Goal: Task Accomplishment & Management: Complete application form

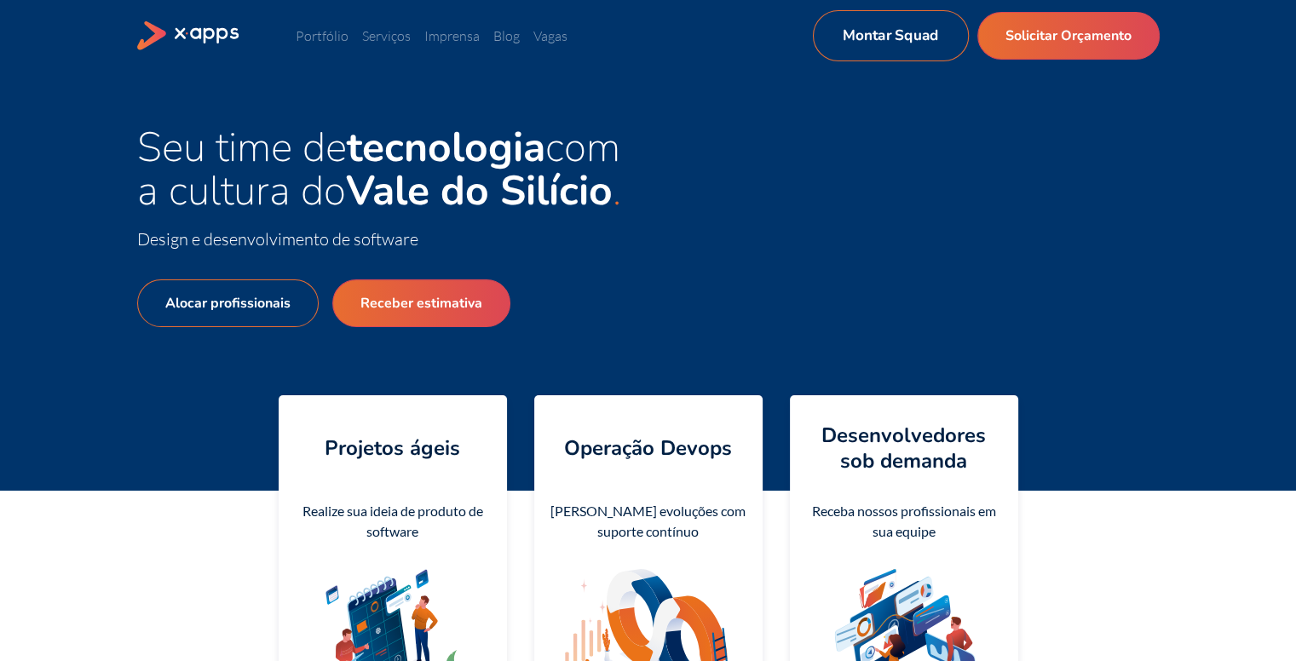
click at [927, 42] on link "Montar Squad" at bounding box center [890, 35] width 156 height 51
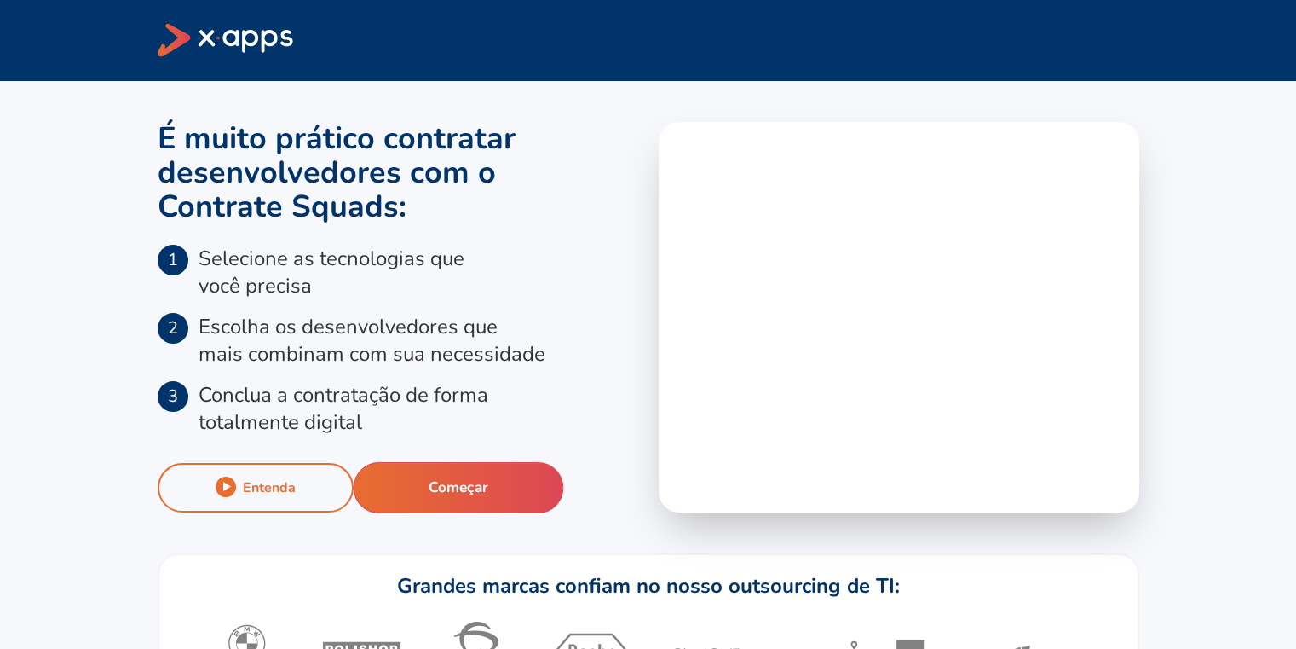
click at [443, 465] on div "Entenda Começar" at bounding box center [398, 487] width 481 height 49
click at [472, 475] on button "Começar" at bounding box center [458, 487] width 211 height 51
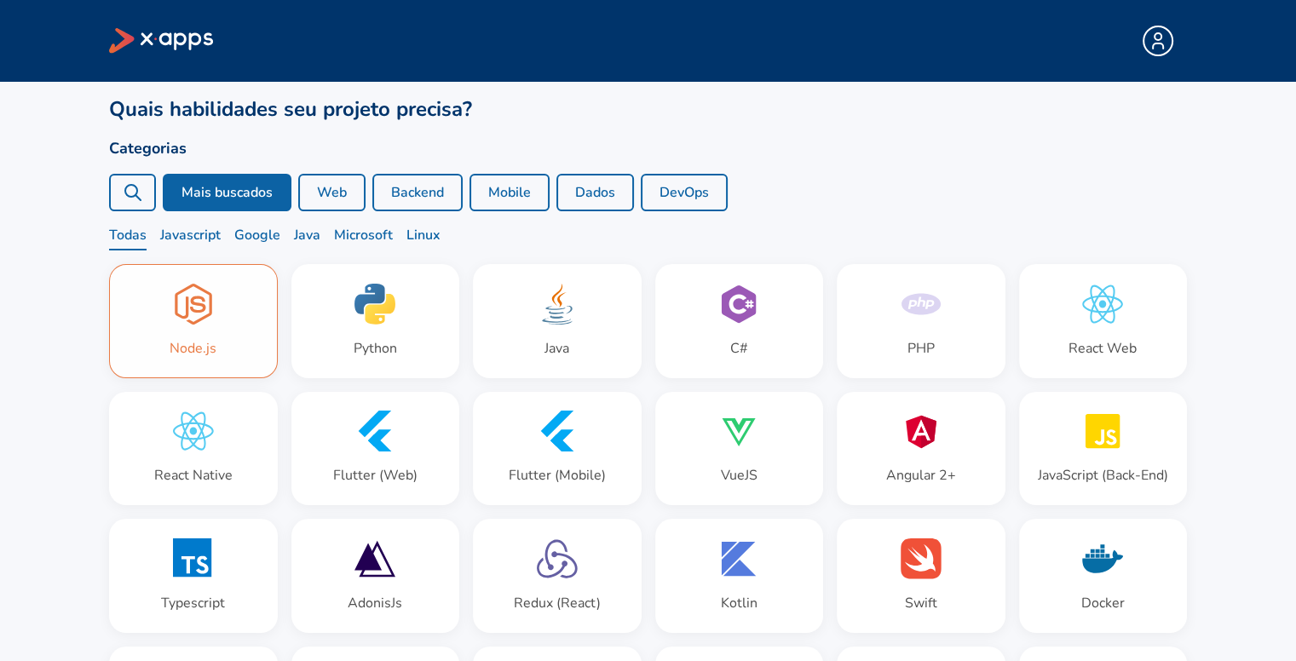
click at [199, 352] on div "Node.js" at bounding box center [193, 348] width 47 height 20
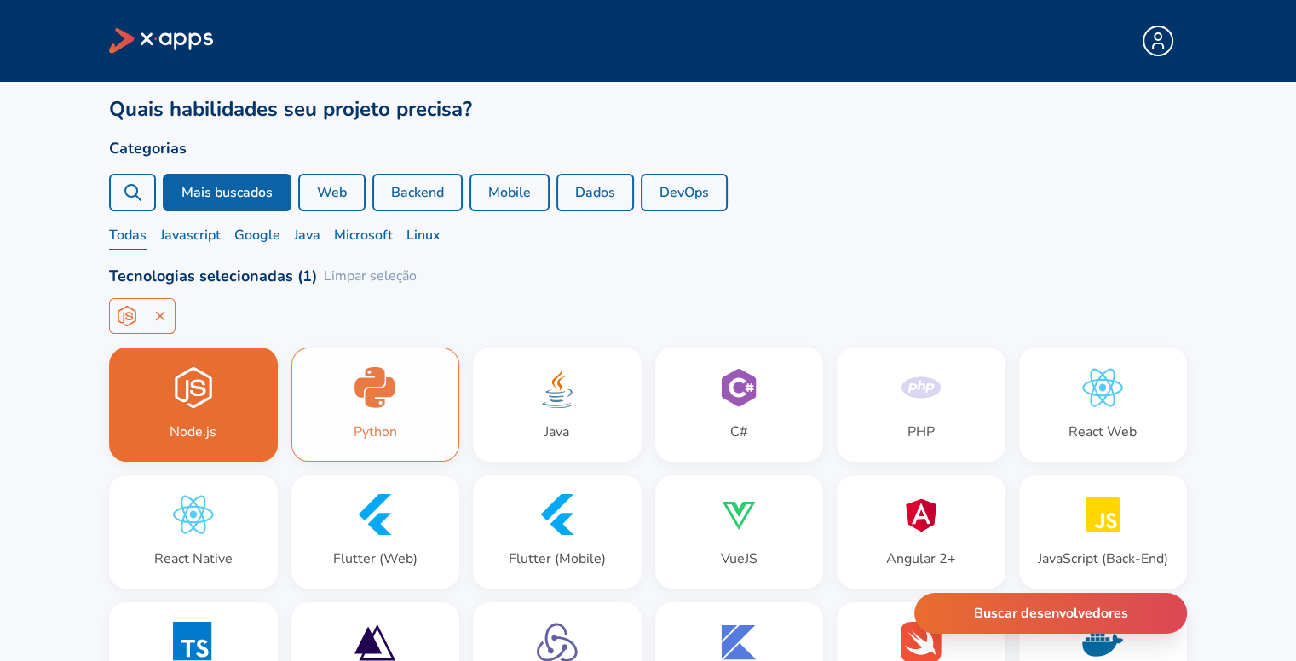
click at [318, 430] on div "Python" at bounding box center [375, 405] width 167 height 113
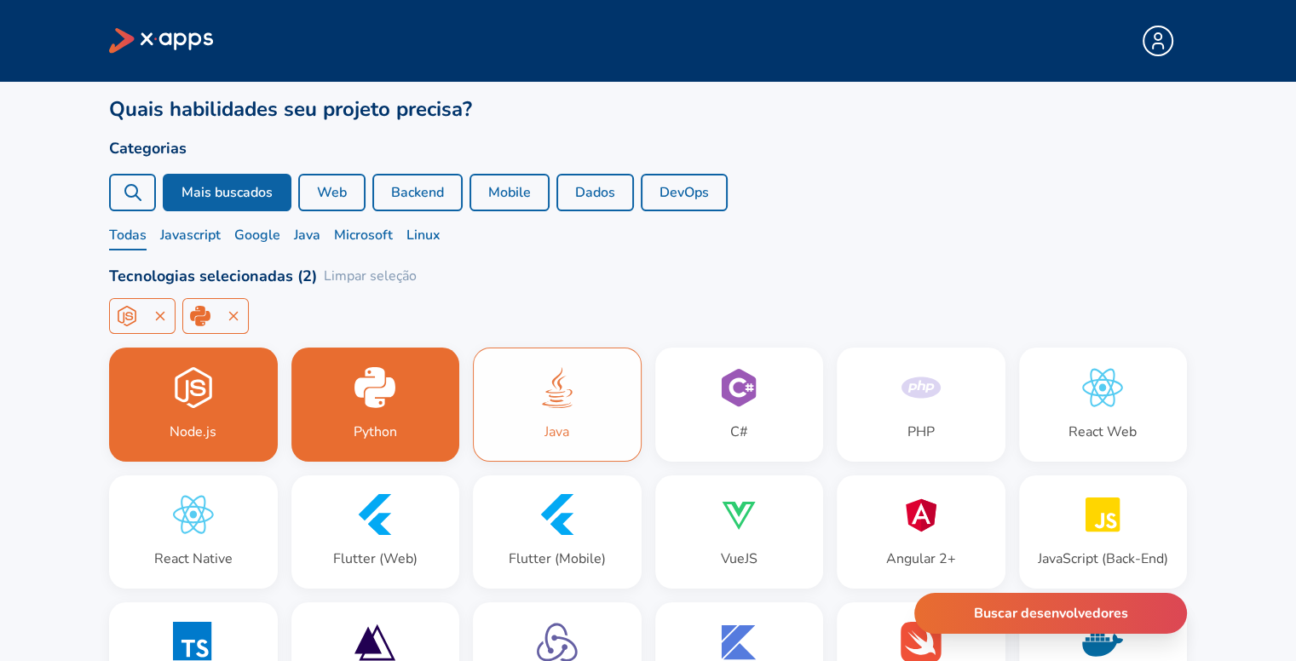
click at [541, 425] on div "Java" at bounding box center [557, 405] width 167 height 113
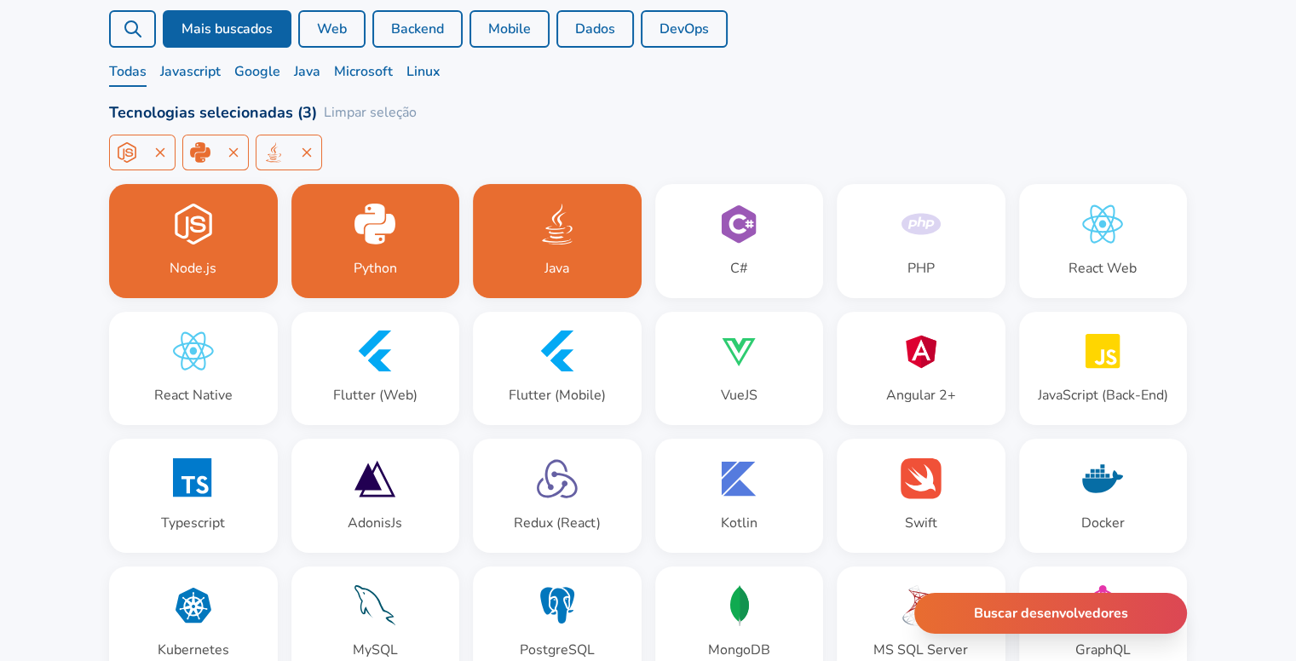
scroll to position [170, 0]
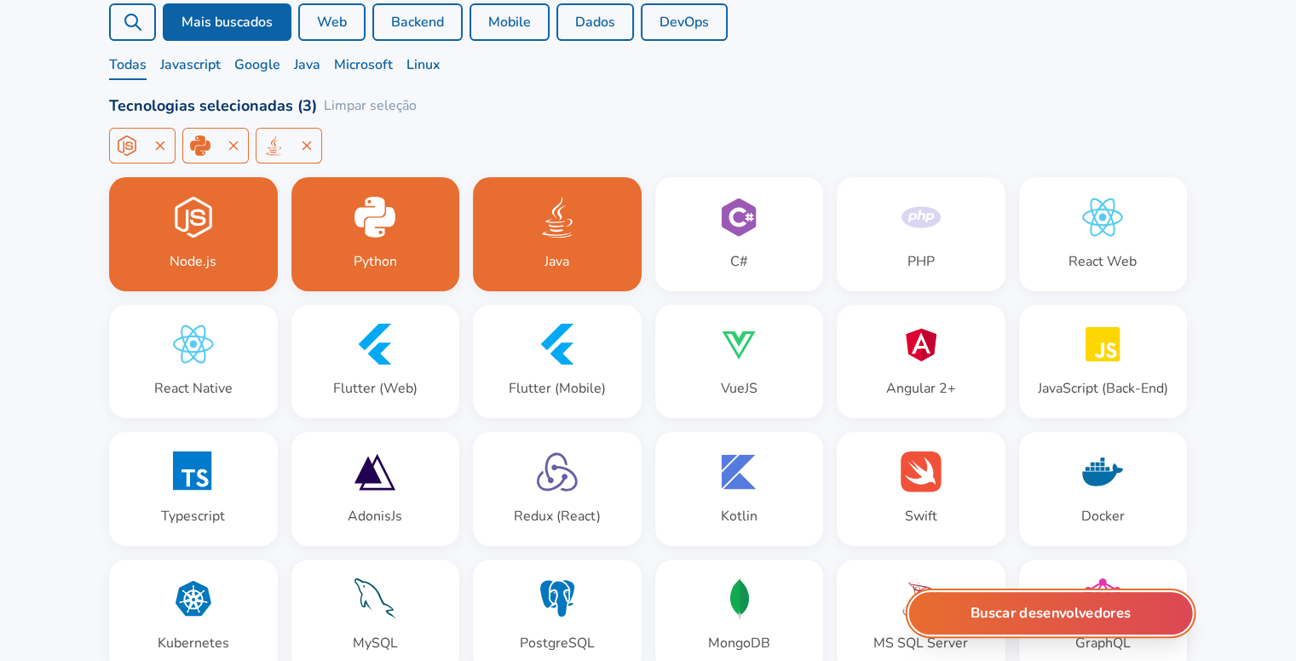
click at [1042, 615] on button "Buscar desenvolvedores" at bounding box center [1051, 613] width 284 height 43
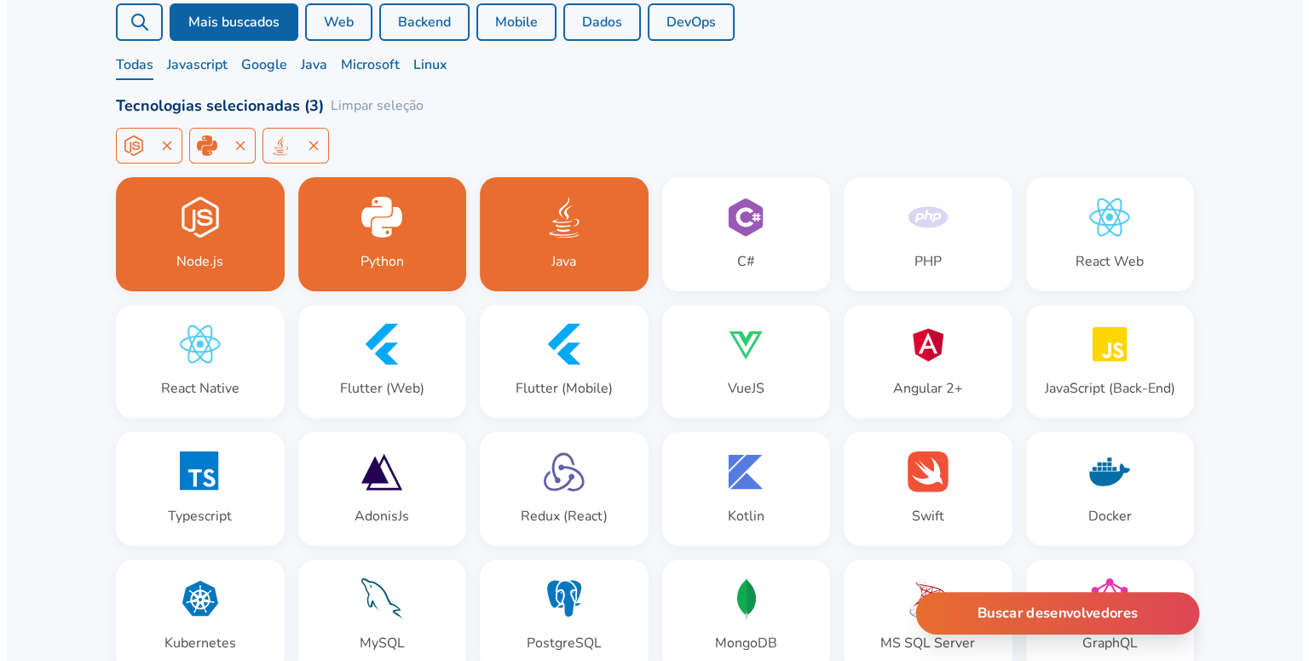
scroll to position [0, 0]
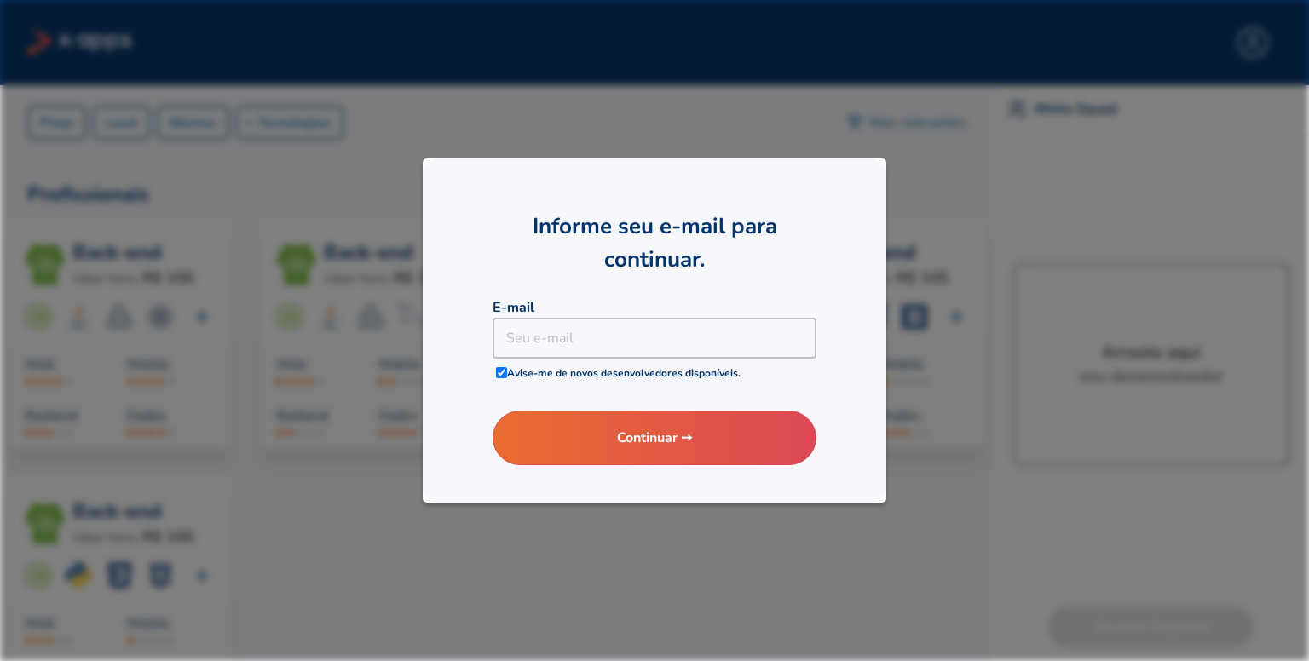
click at [809, 524] on div at bounding box center [654, 330] width 1309 height 661
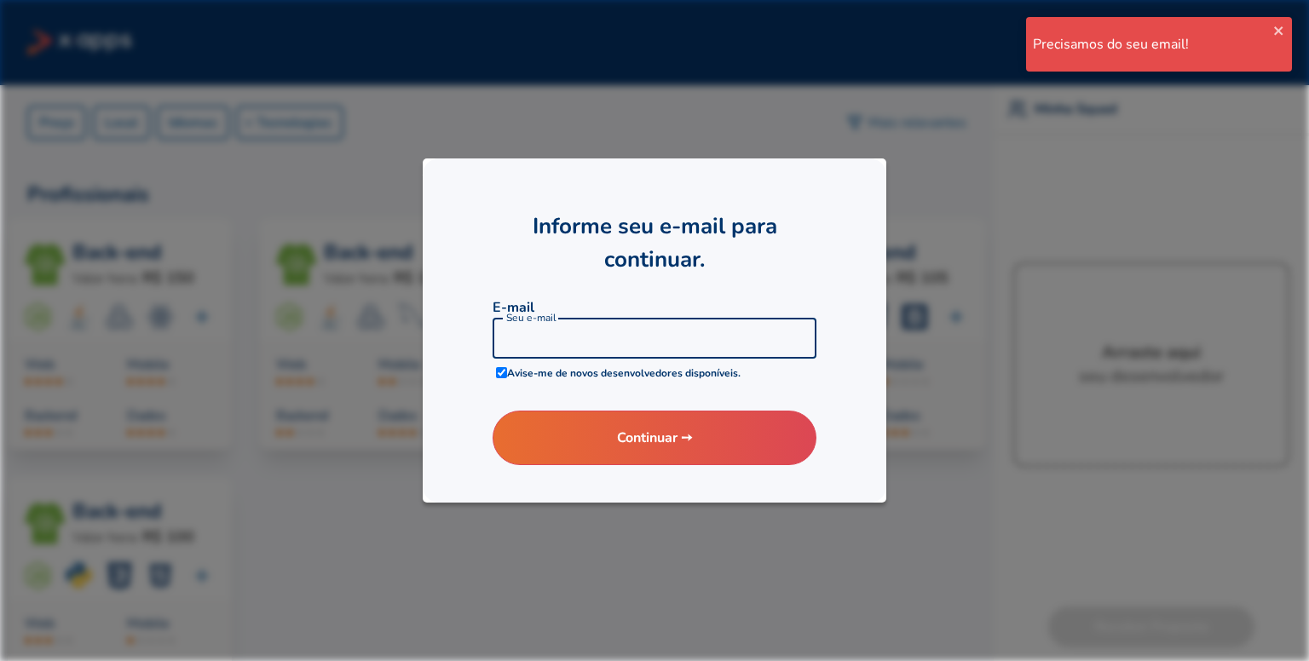
click at [692, 334] on input at bounding box center [655, 338] width 325 height 41
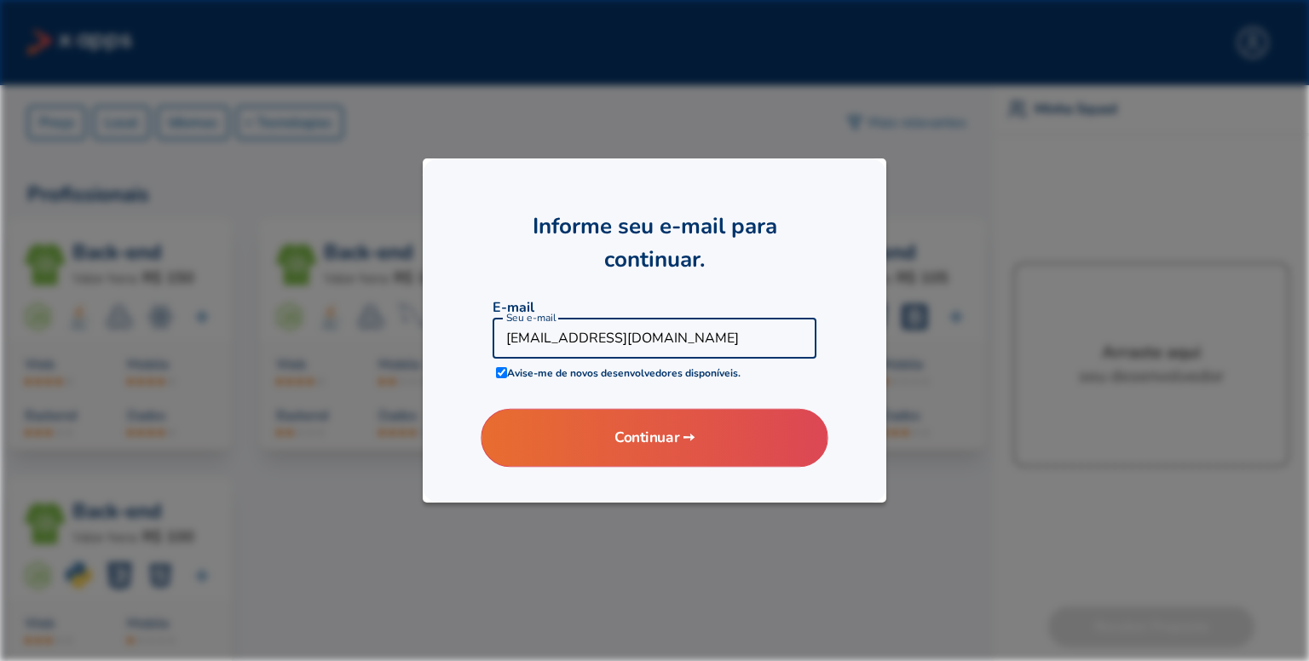
type input "teste@teste.com"
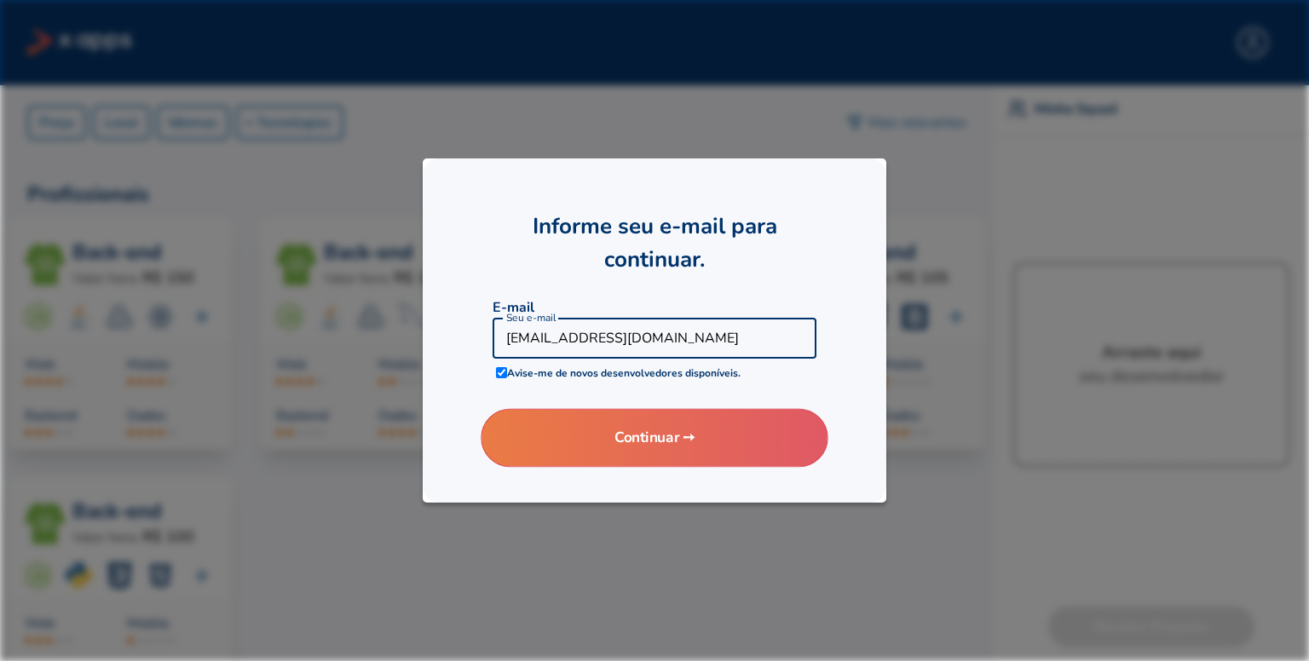
click at [678, 454] on button "Continuar ➙" at bounding box center [654, 438] width 347 height 59
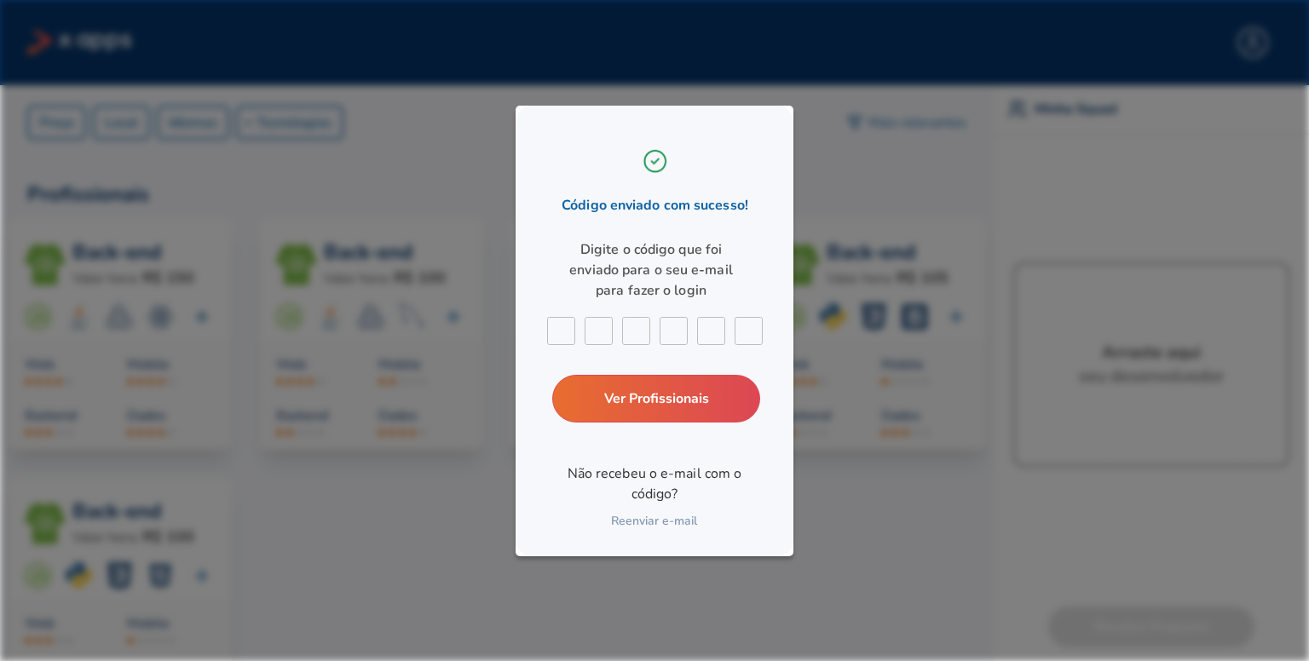
click at [634, 508] on div "Código enviado com sucesso! Digite o código que foi enviado para o seu e-mail p…" at bounding box center [655, 331] width 278 height 451
drag, startPoint x: 493, startPoint y: 462, endPoint x: 534, endPoint y: 487, distance: 48.5
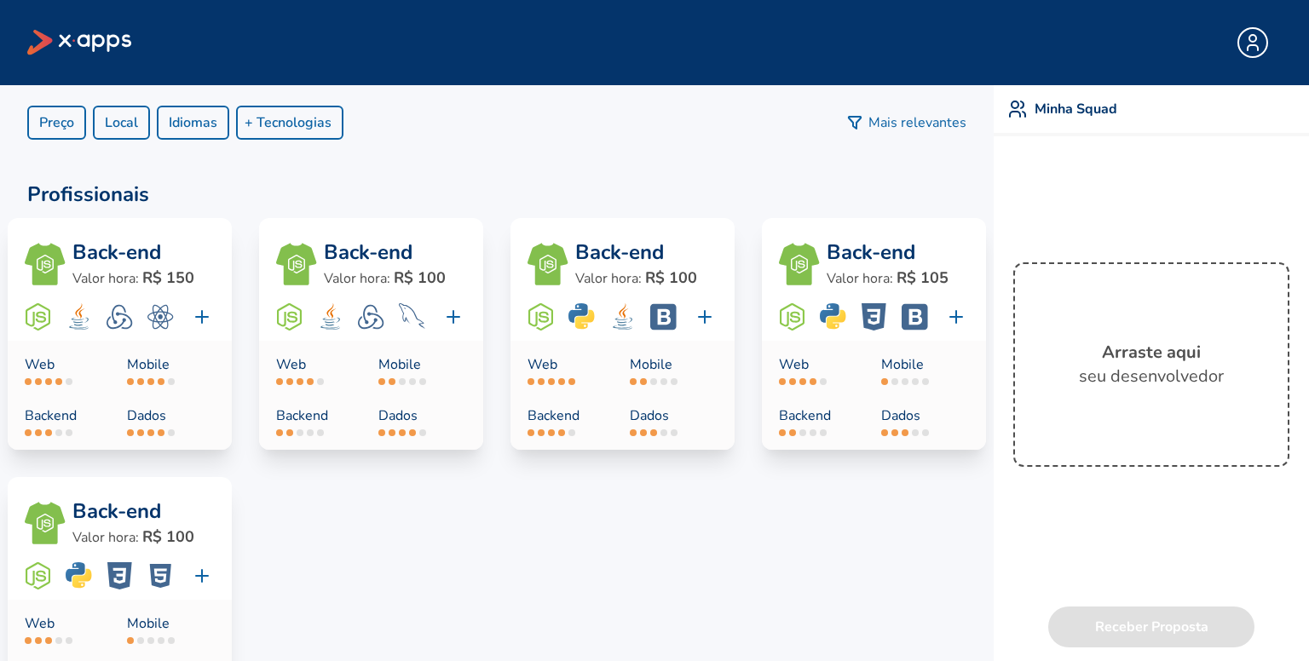
drag, startPoint x: 857, startPoint y: 366, endPoint x: 1174, endPoint y: 372, distance: 316.3
click at [1174, 372] on div at bounding box center [654, 330] width 1309 height 661
drag, startPoint x: 970, startPoint y: 298, endPoint x: 969, endPoint y: 336, distance: 37.5
click at [969, 336] on div at bounding box center [654, 330] width 1309 height 661
drag, startPoint x: 927, startPoint y: 297, endPoint x: 921, endPoint y: 313, distance: 17.6
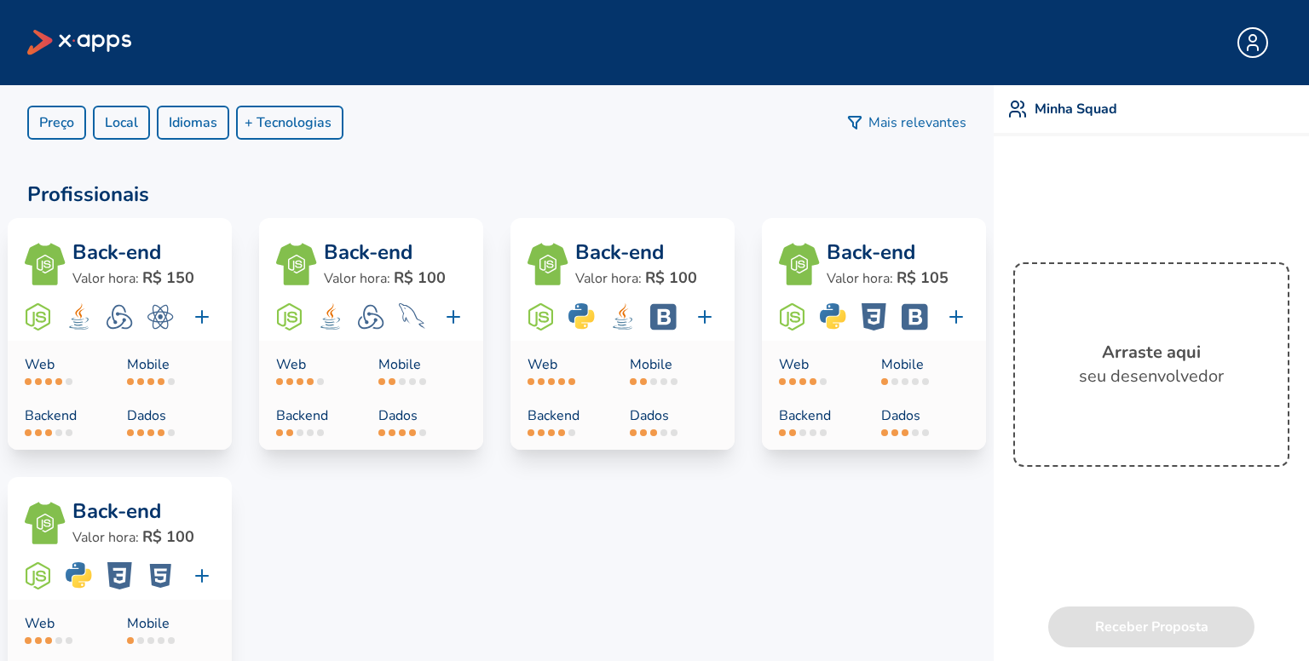
click at [921, 311] on div at bounding box center [654, 330] width 1309 height 661
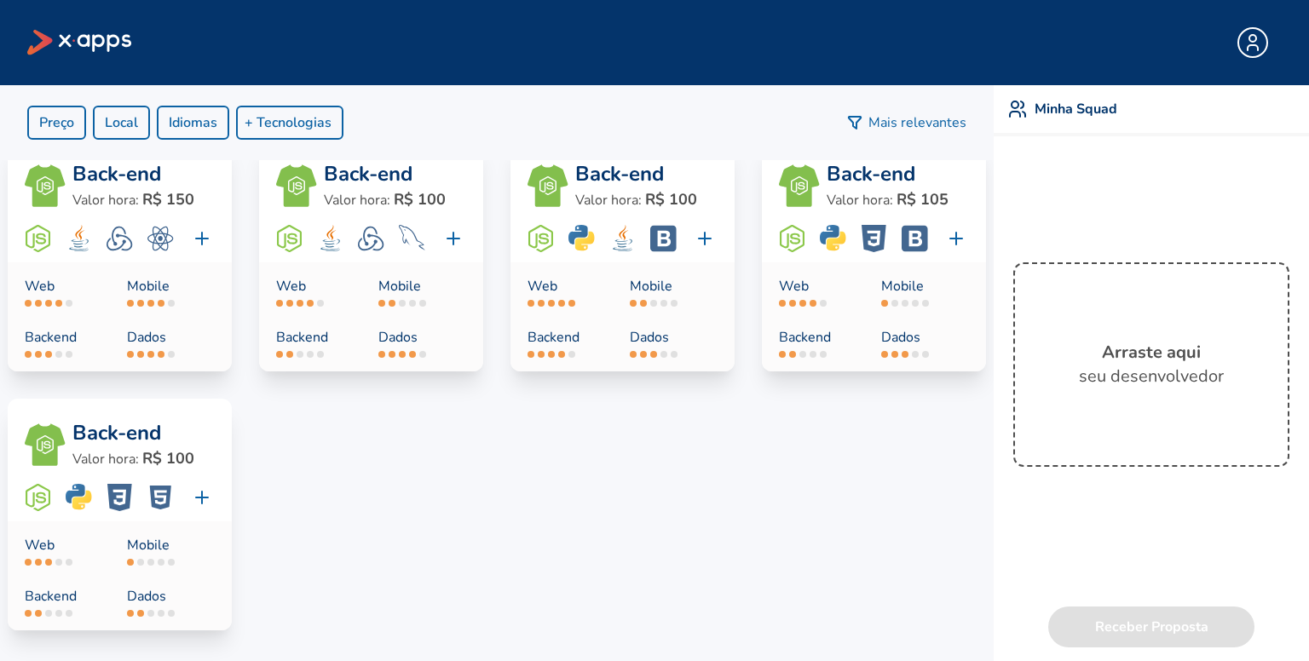
scroll to position [82, 0]
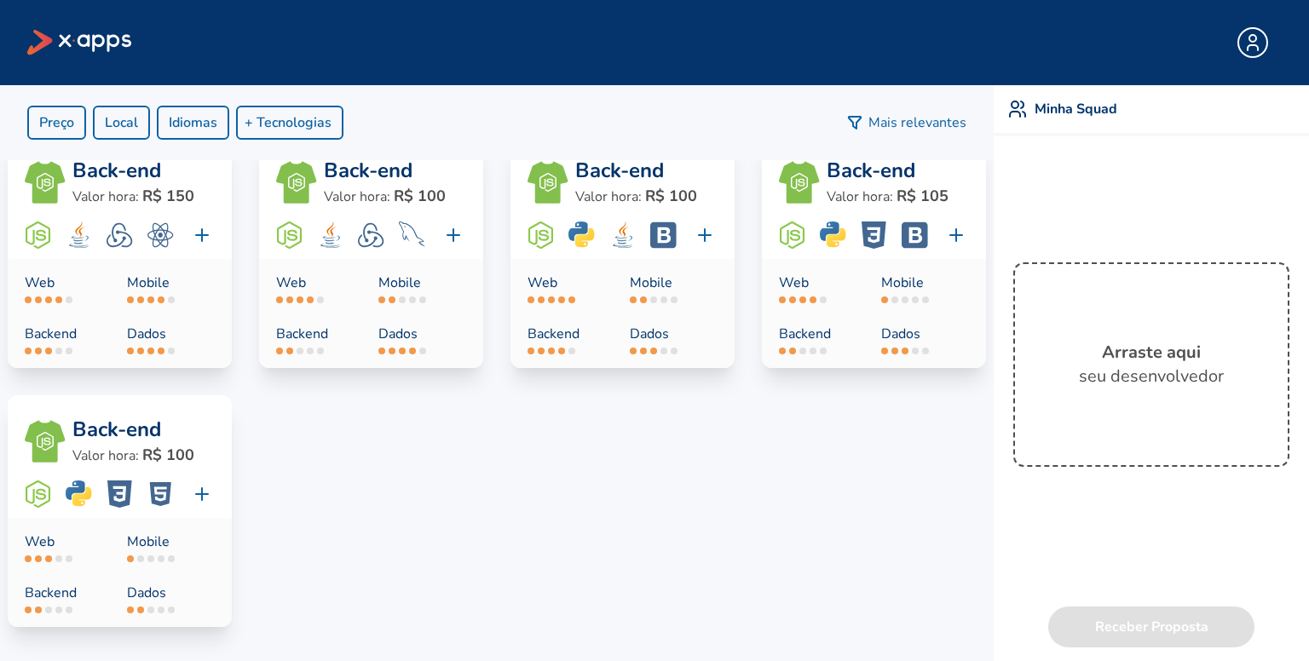
drag, startPoint x: 113, startPoint y: 496, endPoint x: 195, endPoint y: 527, distance: 88.2
click at [183, 557] on div at bounding box center [654, 330] width 1309 height 661
drag, startPoint x: 193, startPoint y: 471, endPoint x: 199, endPoint y: 505, distance: 34.6
click at [199, 505] on div at bounding box center [654, 330] width 1309 height 661
drag, startPoint x: 113, startPoint y: 534, endPoint x: 61, endPoint y: 593, distance: 78.6
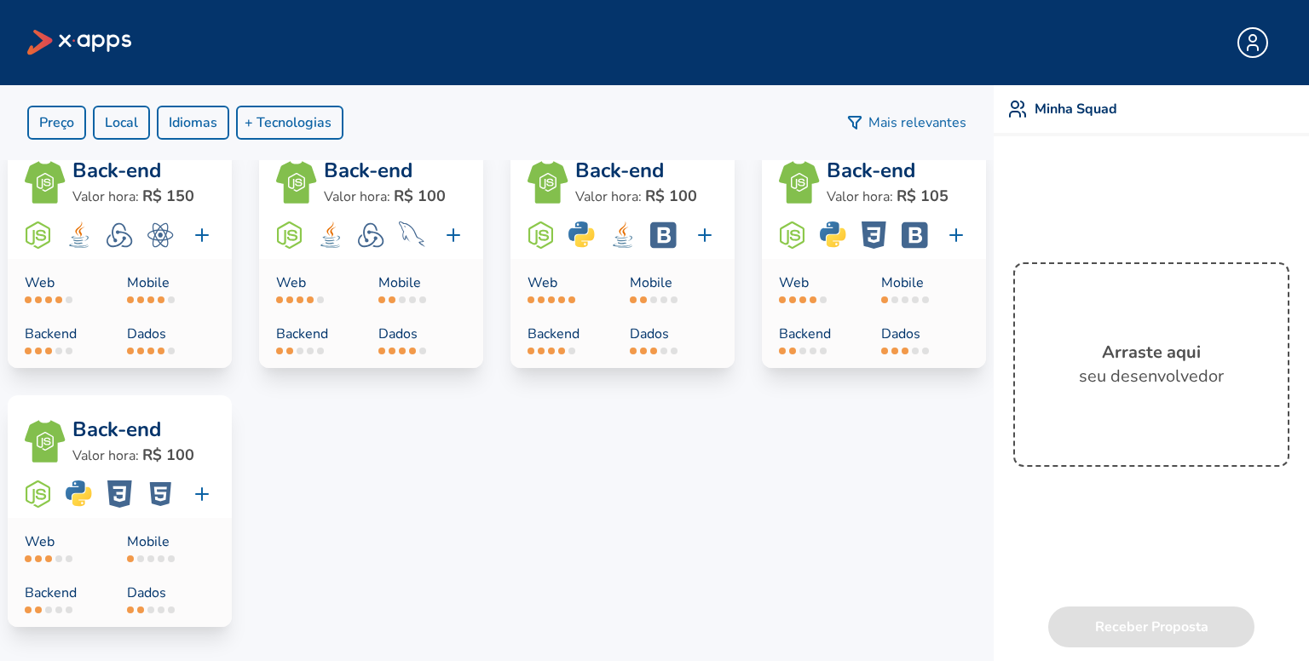
click at [76, 606] on div at bounding box center [654, 330] width 1309 height 661
drag, startPoint x: 33, startPoint y: 549, endPoint x: 621, endPoint y: 420, distance: 601.2
click at [124, 568] on div at bounding box center [654, 330] width 1309 height 661
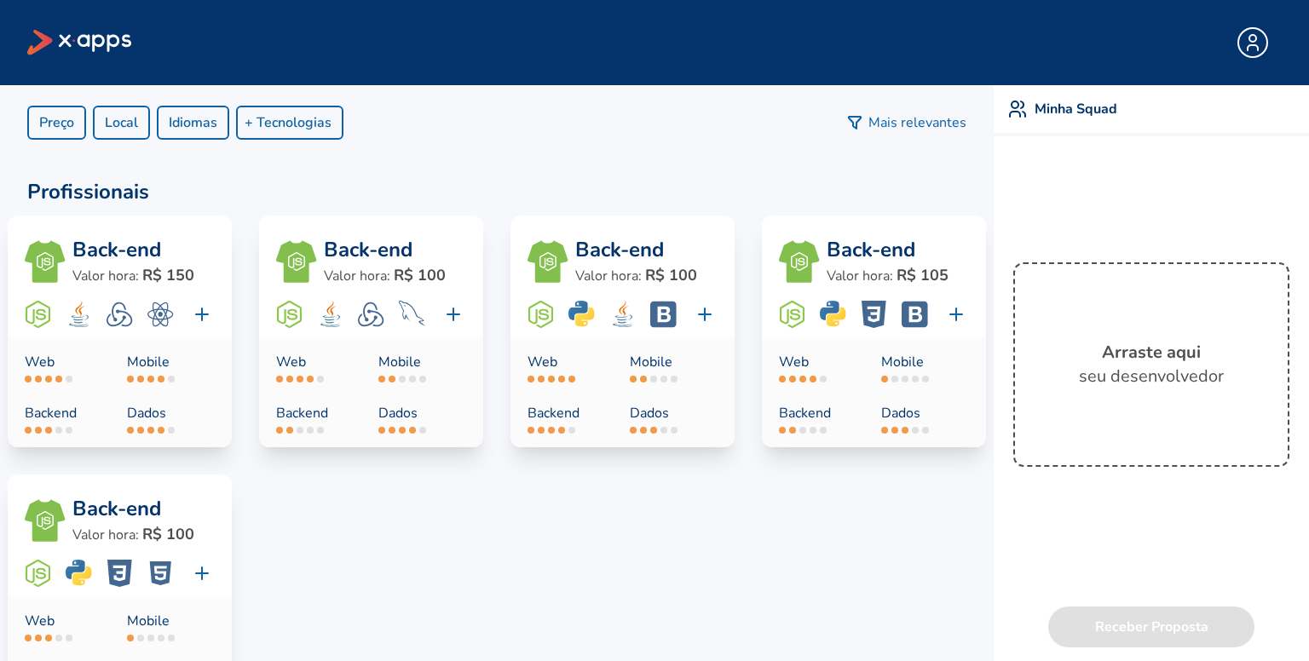
scroll to position [0, 0]
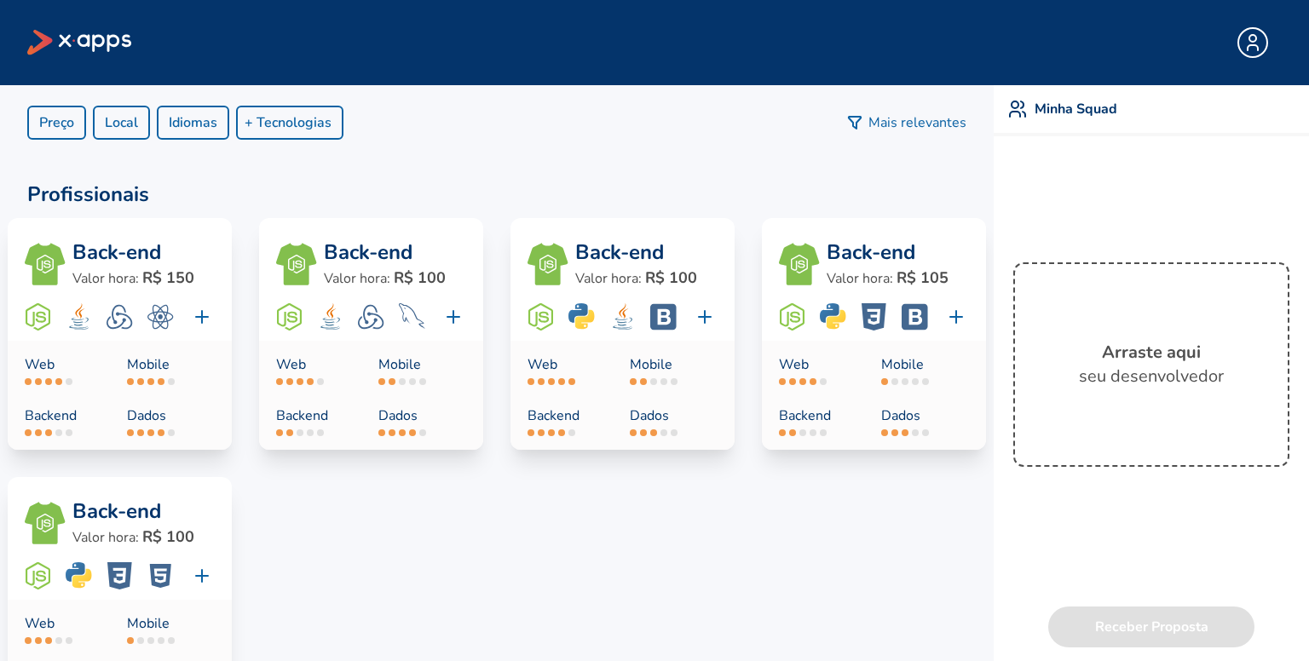
click at [1152, 328] on div at bounding box center [654, 330] width 1309 height 661
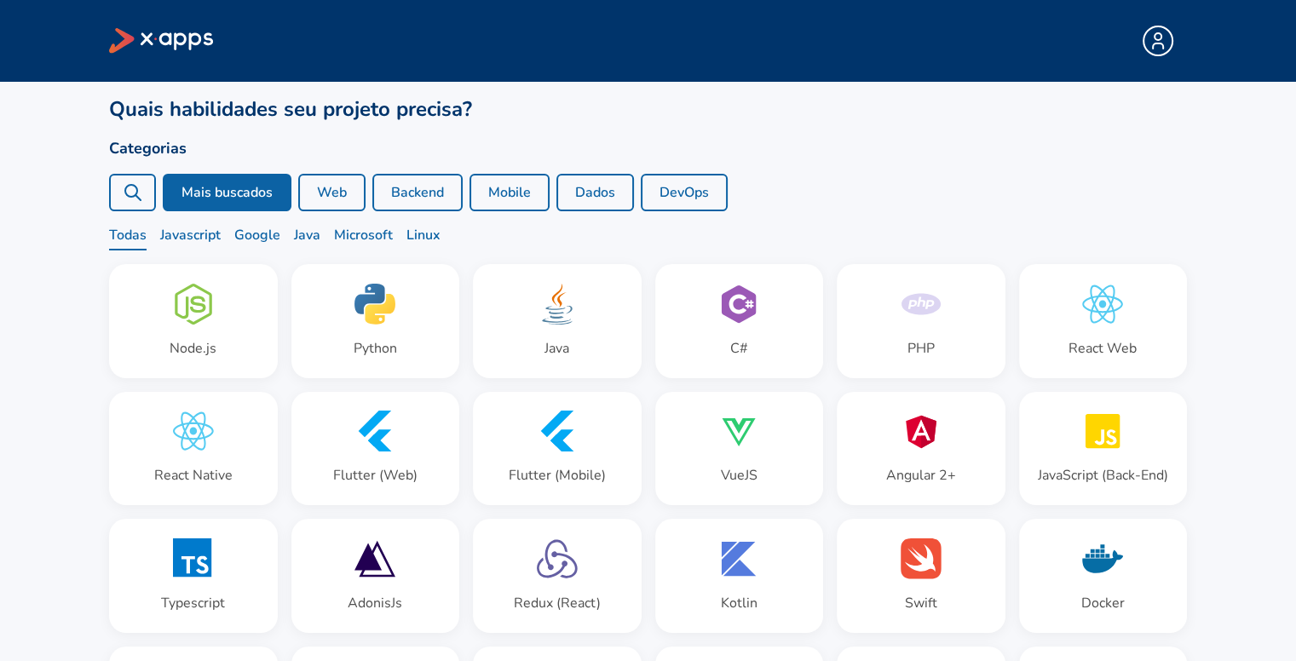
click at [164, 26] on link at bounding box center [161, 41] width 105 height 31
click at [345, 197] on button "Web" at bounding box center [331, 193] width 67 height 38
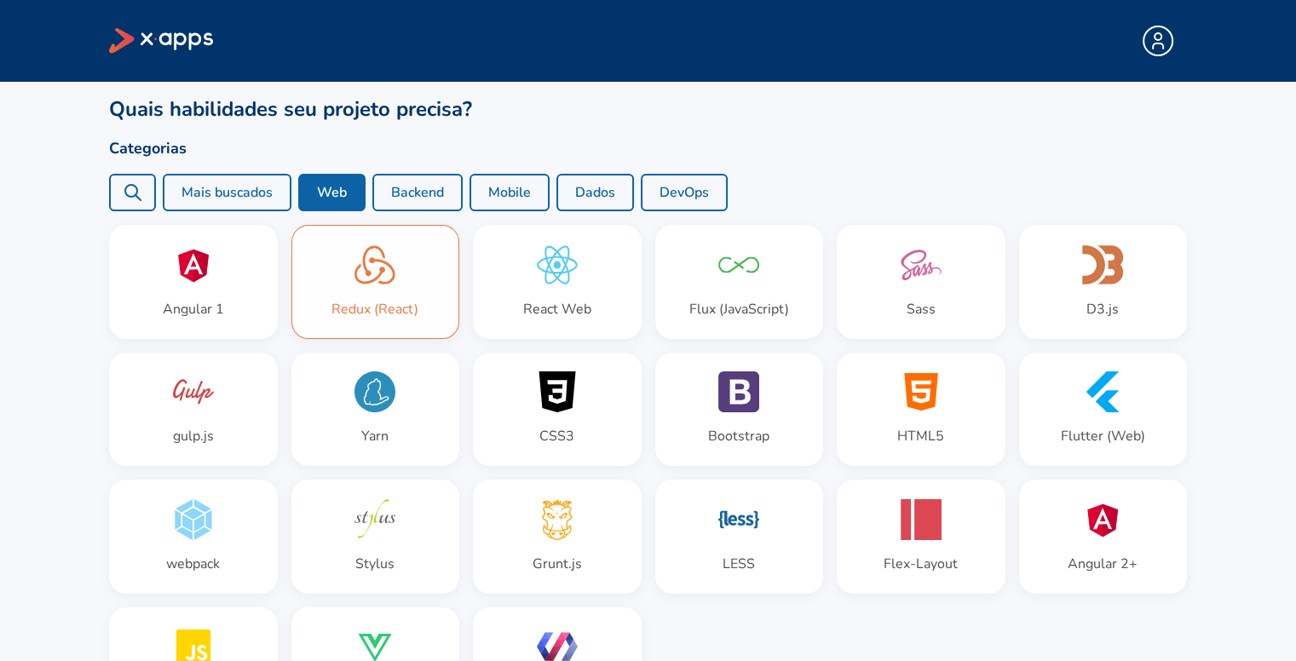
click at [423, 293] on div "Redux (React)" at bounding box center [375, 282] width 167 height 113
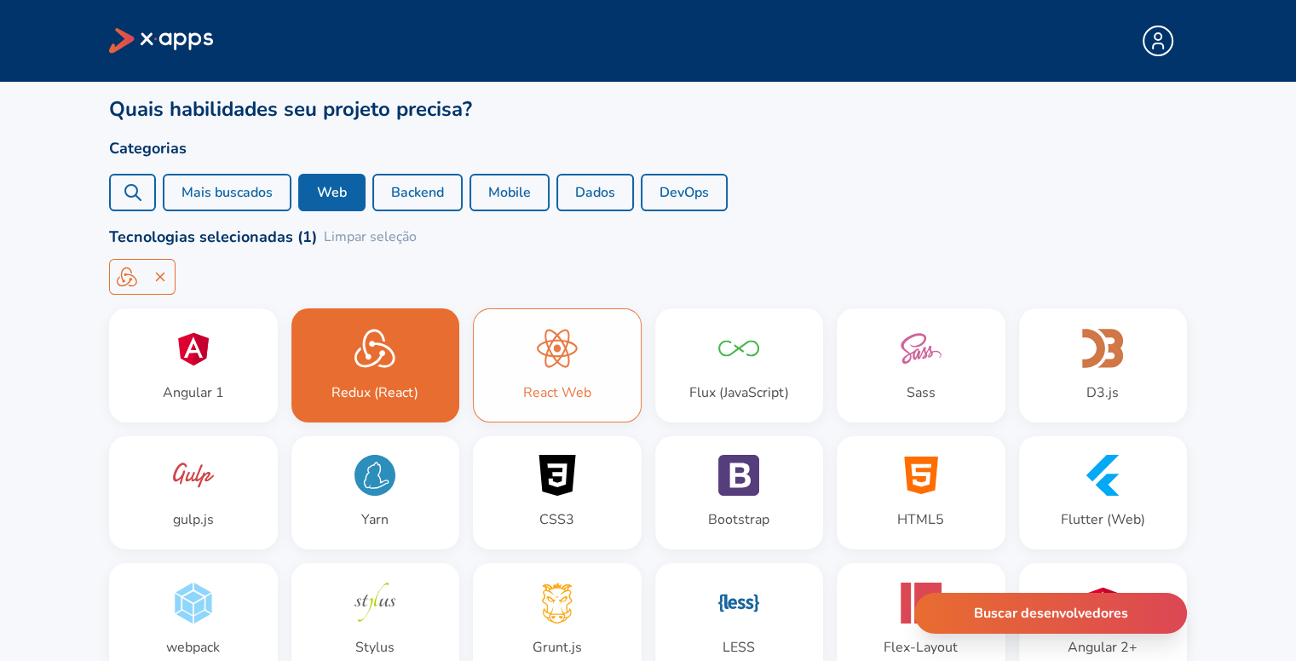
click at [546, 367] on icon at bounding box center [557, 348] width 41 height 38
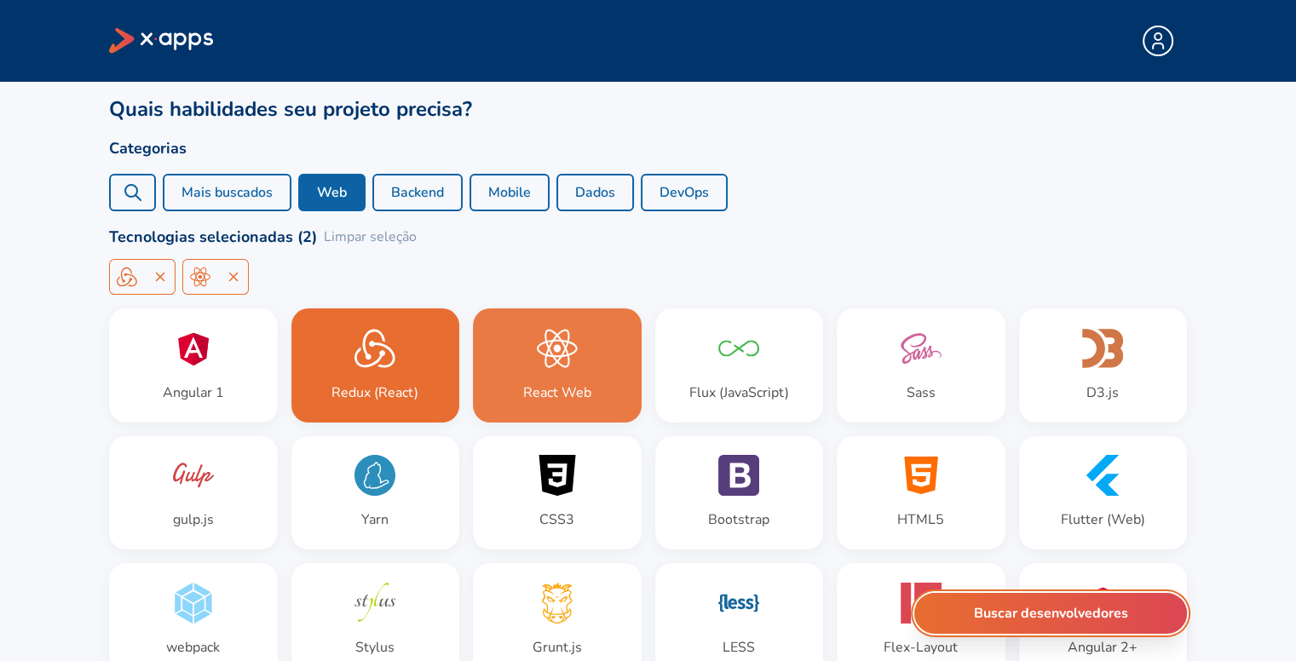
click at [1105, 629] on button "Buscar desenvolvedores" at bounding box center [1051, 613] width 273 height 41
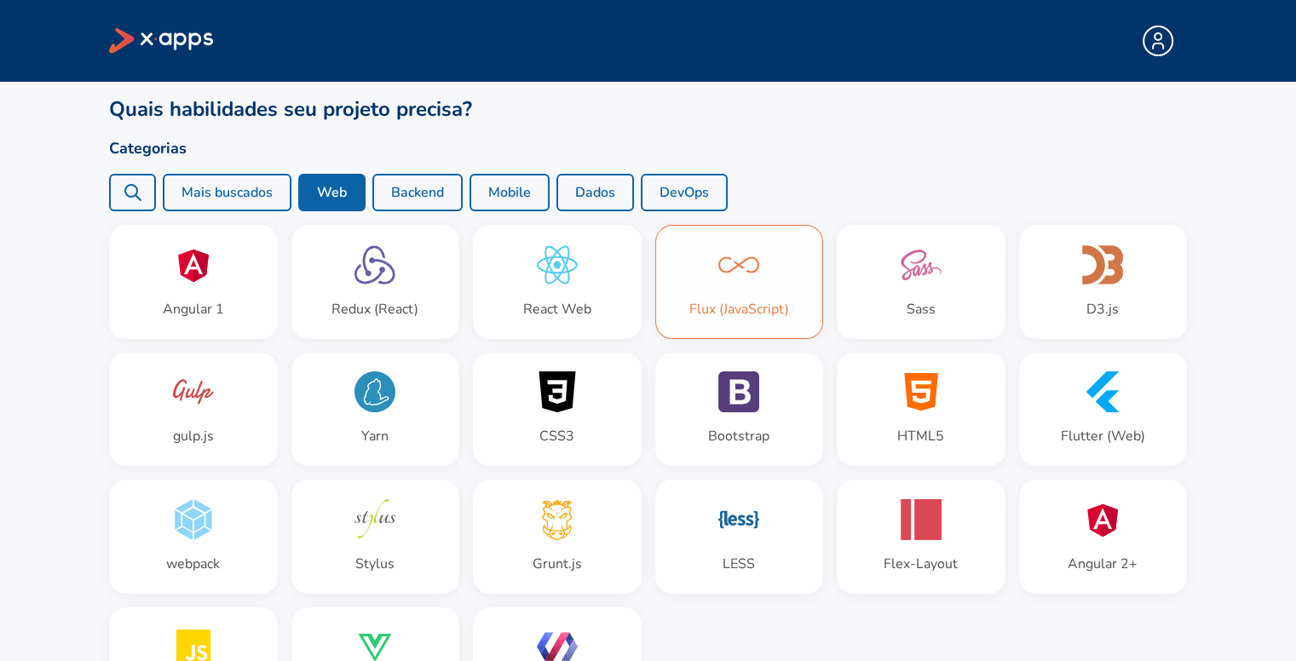
click at [709, 306] on div "Flux (JavaScript)" at bounding box center [740, 309] width 100 height 20
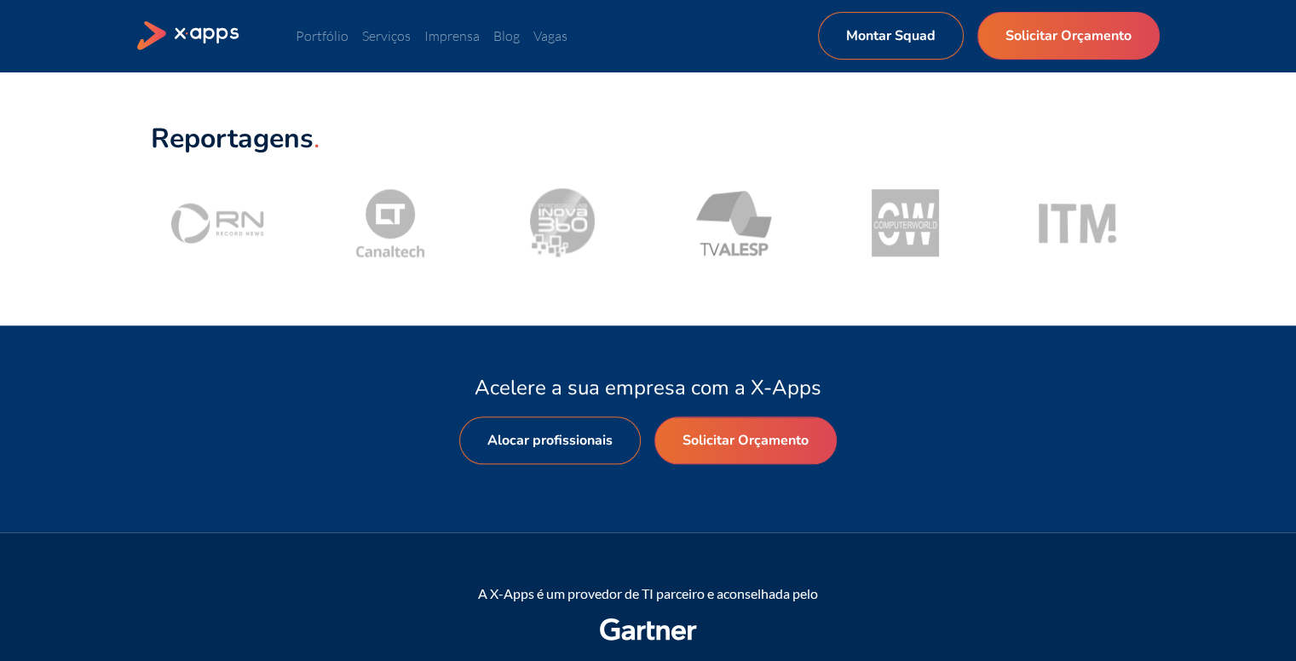
scroll to position [1705, 0]
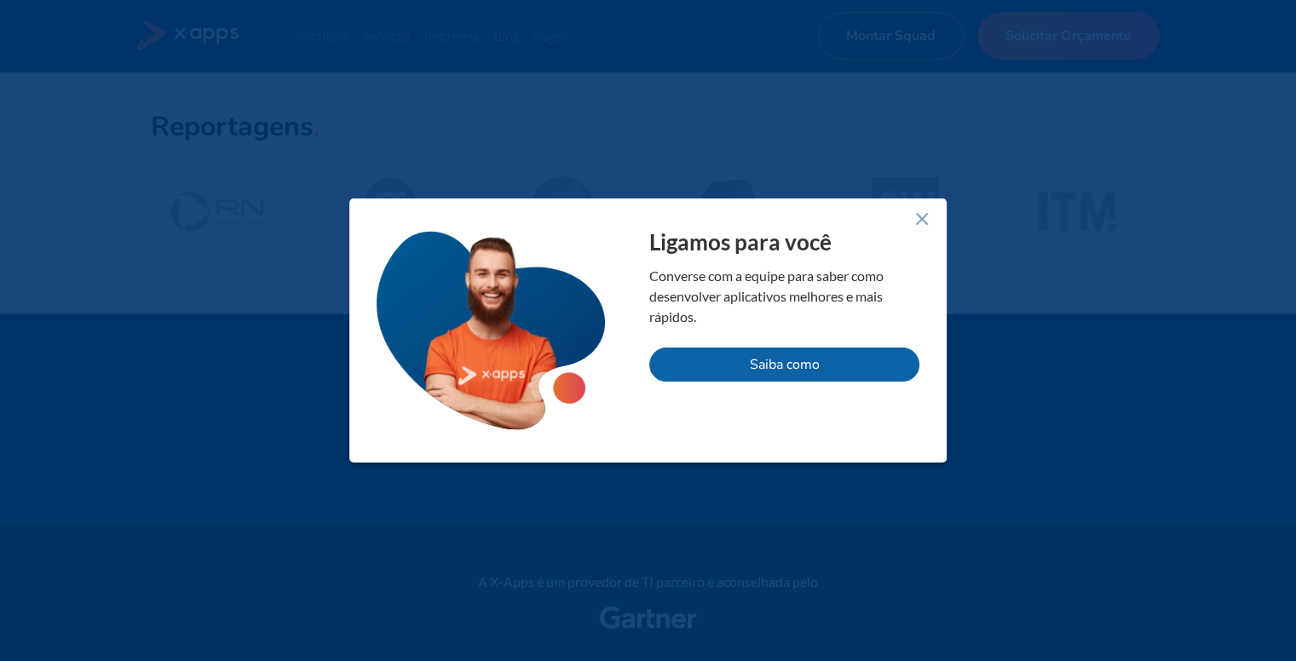
click at [927, 212] on icon at bounding box center [922, 219] width 20 height 20
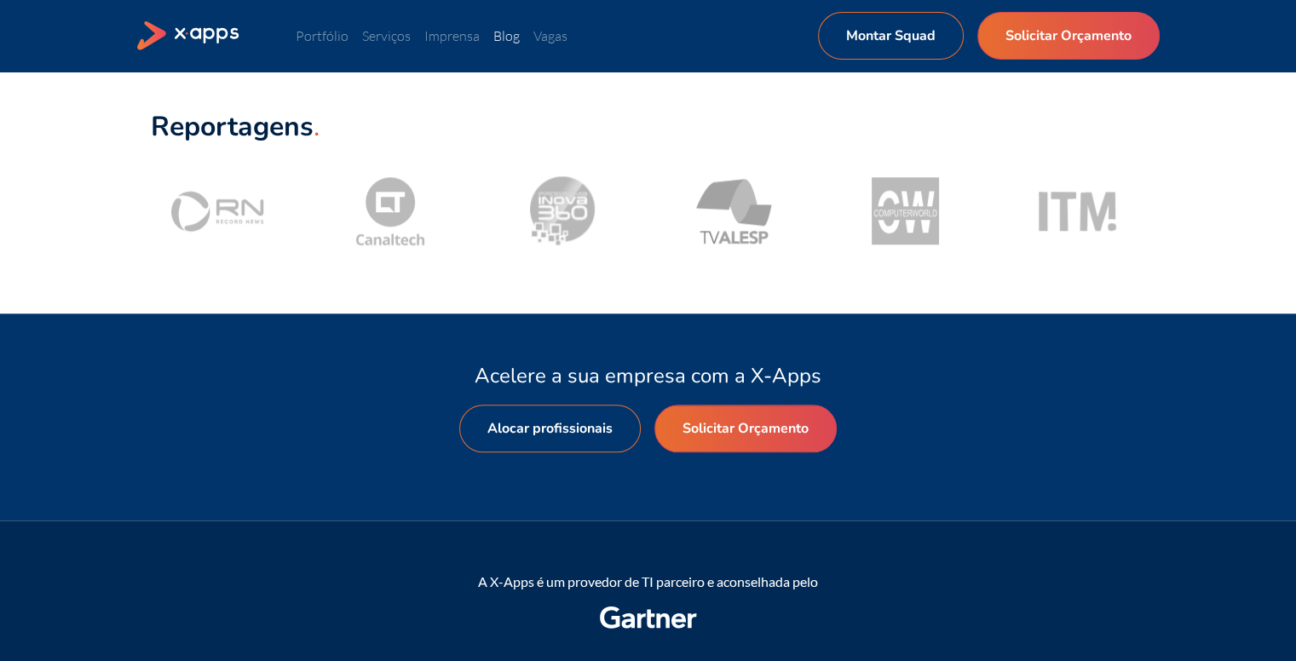
click at [506, 33] on link "Blog" at bounding box center [507, 35] width 26 height 17
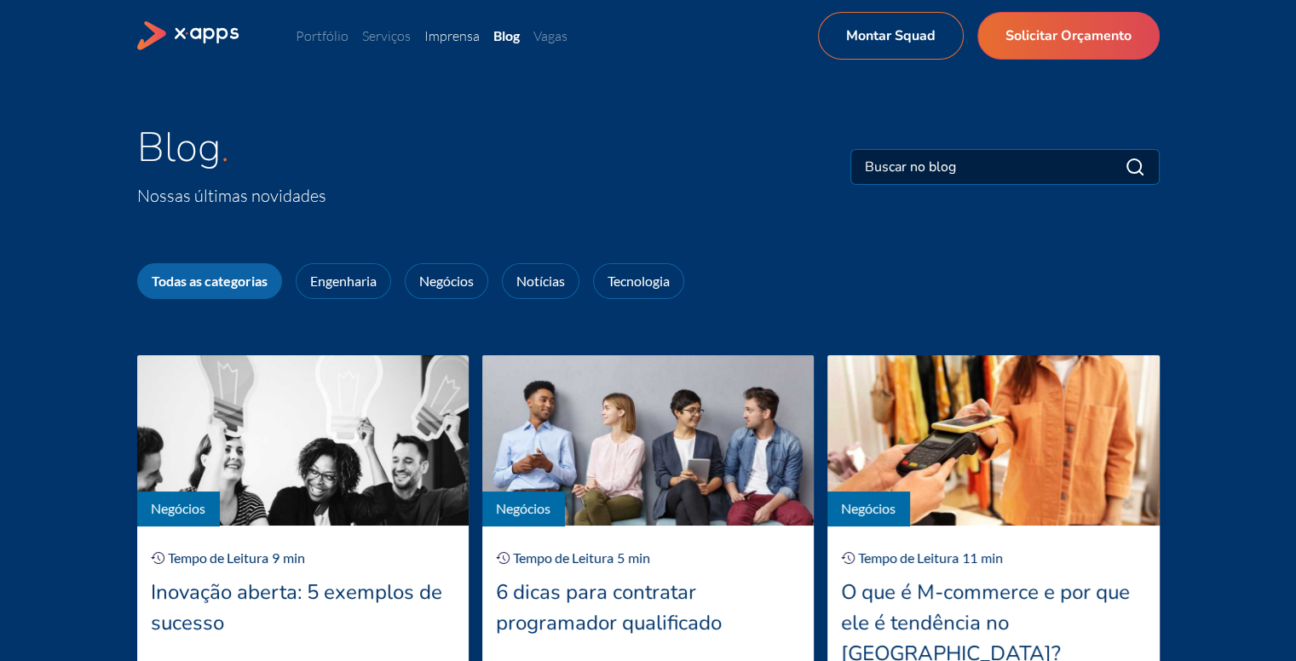
click at [436, 40] on link "Imprensa" at bounding box center [451, 35] width 55 height 17
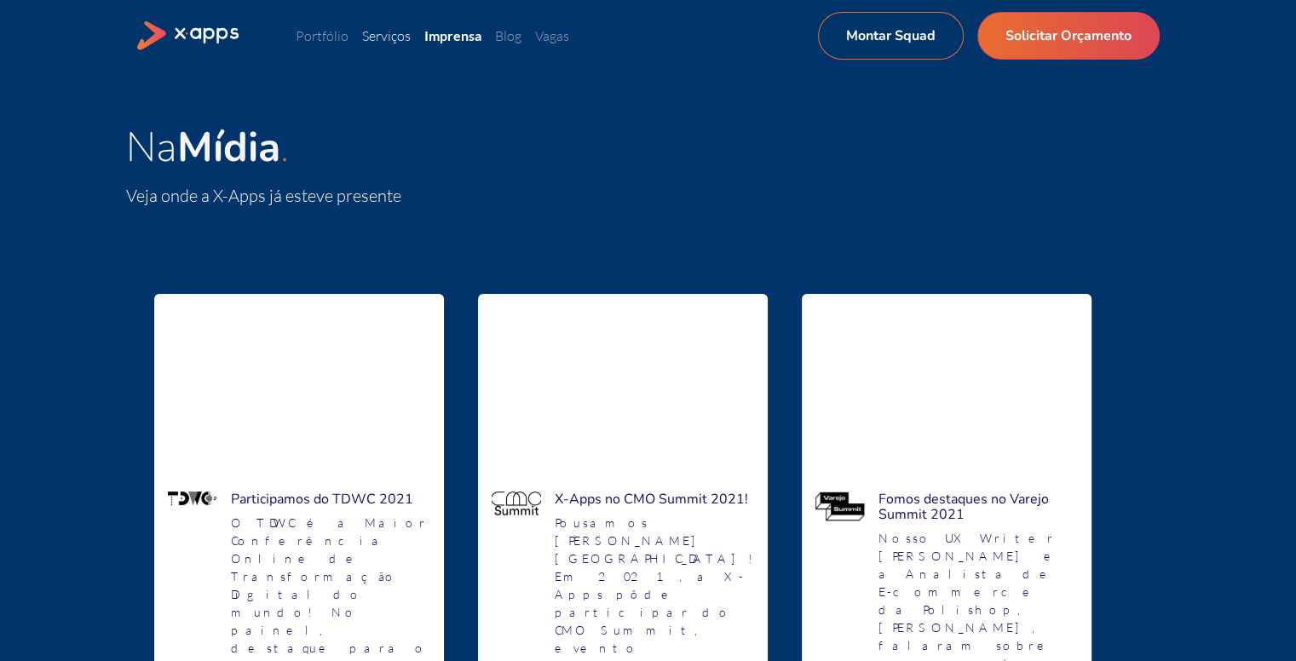
click at [392, 37] on link "Serviços" at bounding box center [386, 35] width 49 height 17
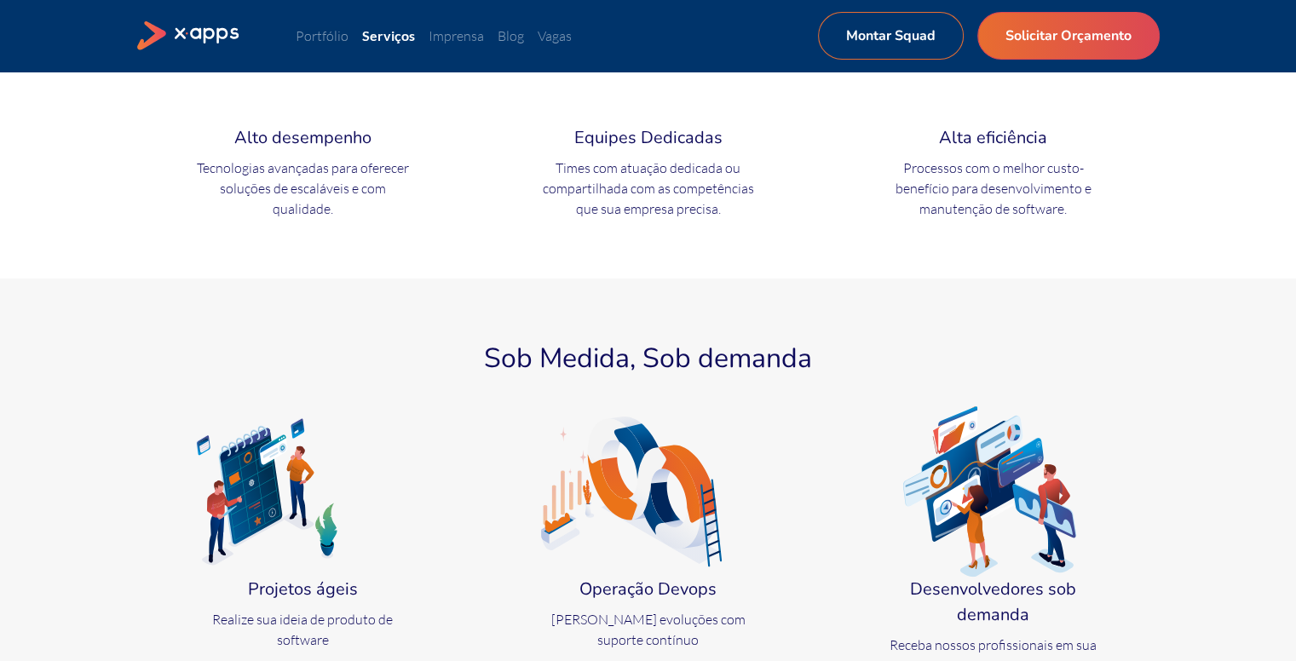
scroll to position [597, 0]
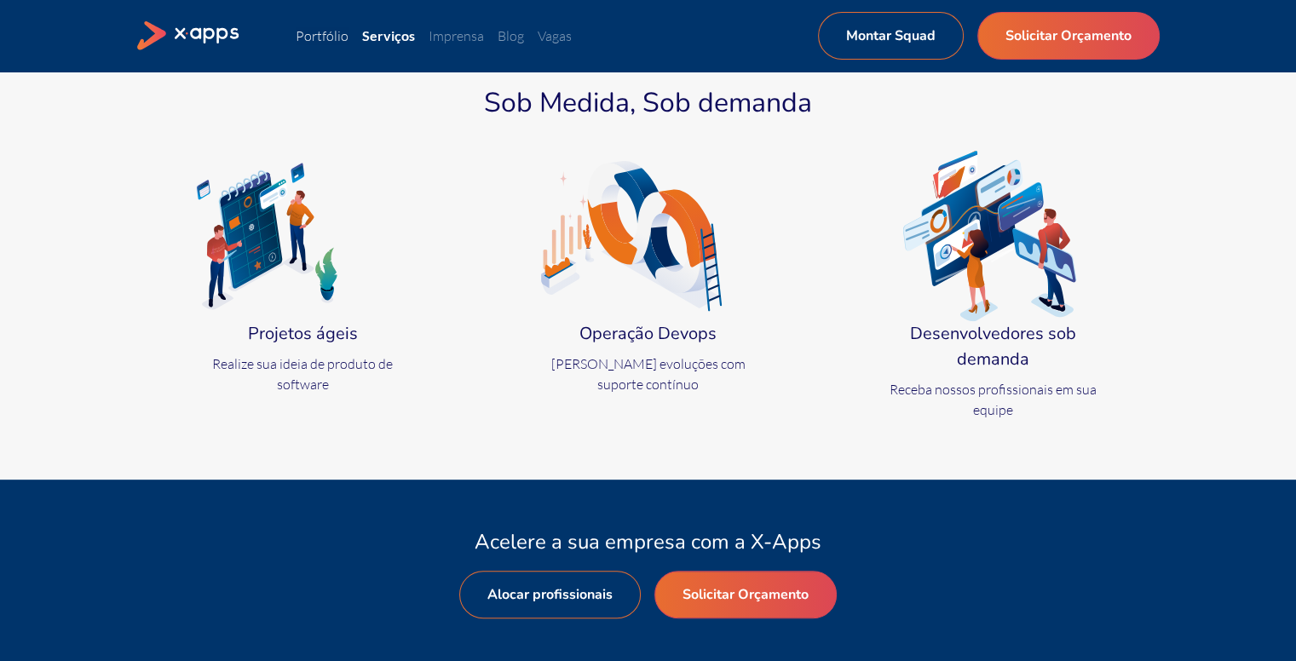
click at [334, 36] on link "Portfólio" at bounding box center [322, 35] width 53 height 17
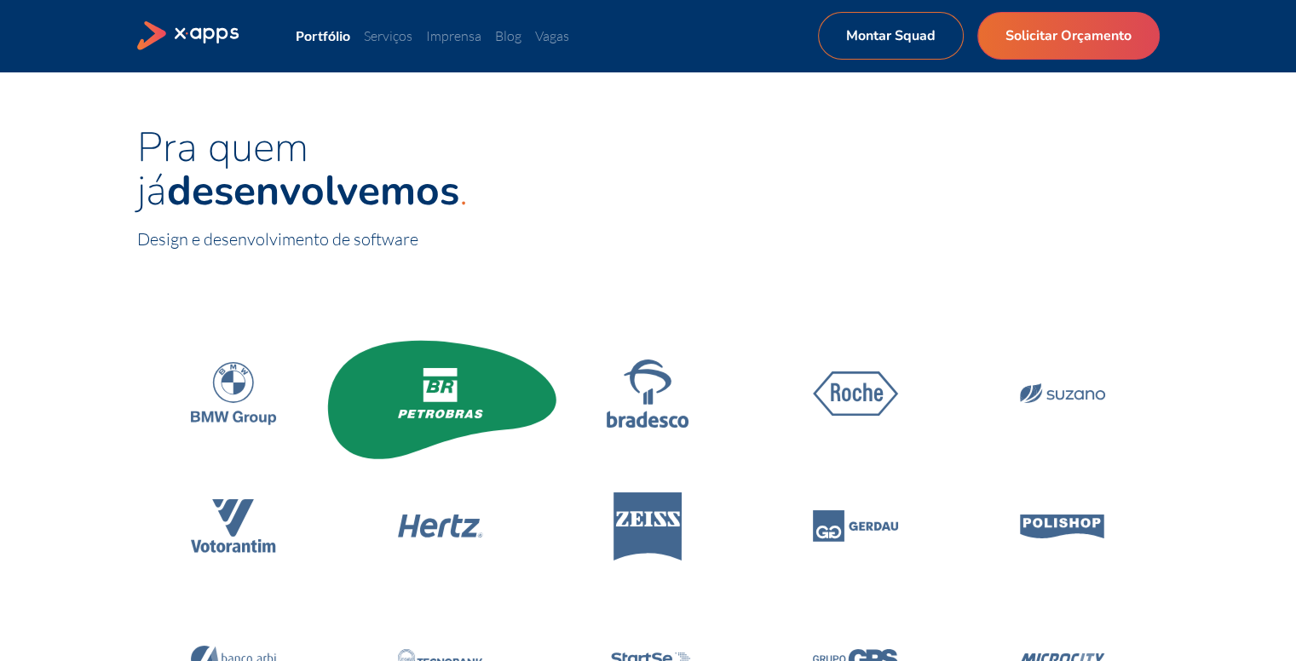
click at [449, 384] on icon at bounding box center [441, 388] width 20 height 8
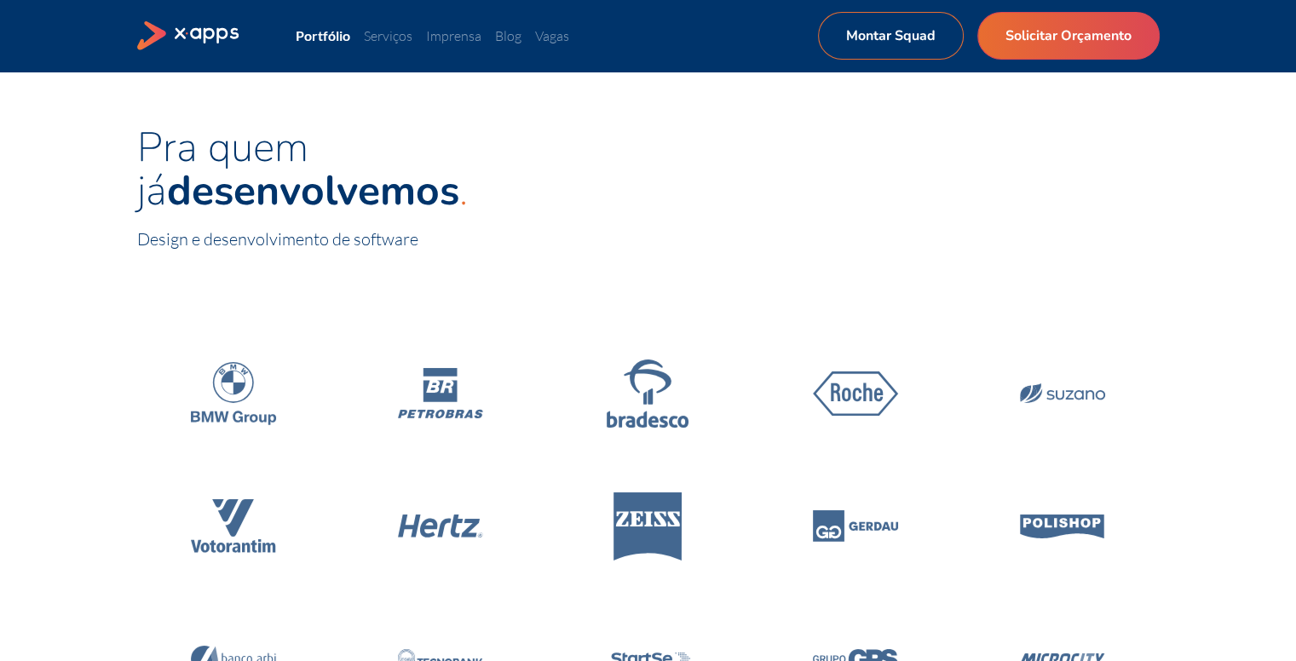
click at [187, 20] on div "Portfólio Serviços Imprensa Blog Vagas Montar Squad Solicitar Orçamento Montar …" at bounding box center [648, 36] width 1023 height 48
click at [203, 23] on icon at bounding box center [189, 36] width 104 height 30
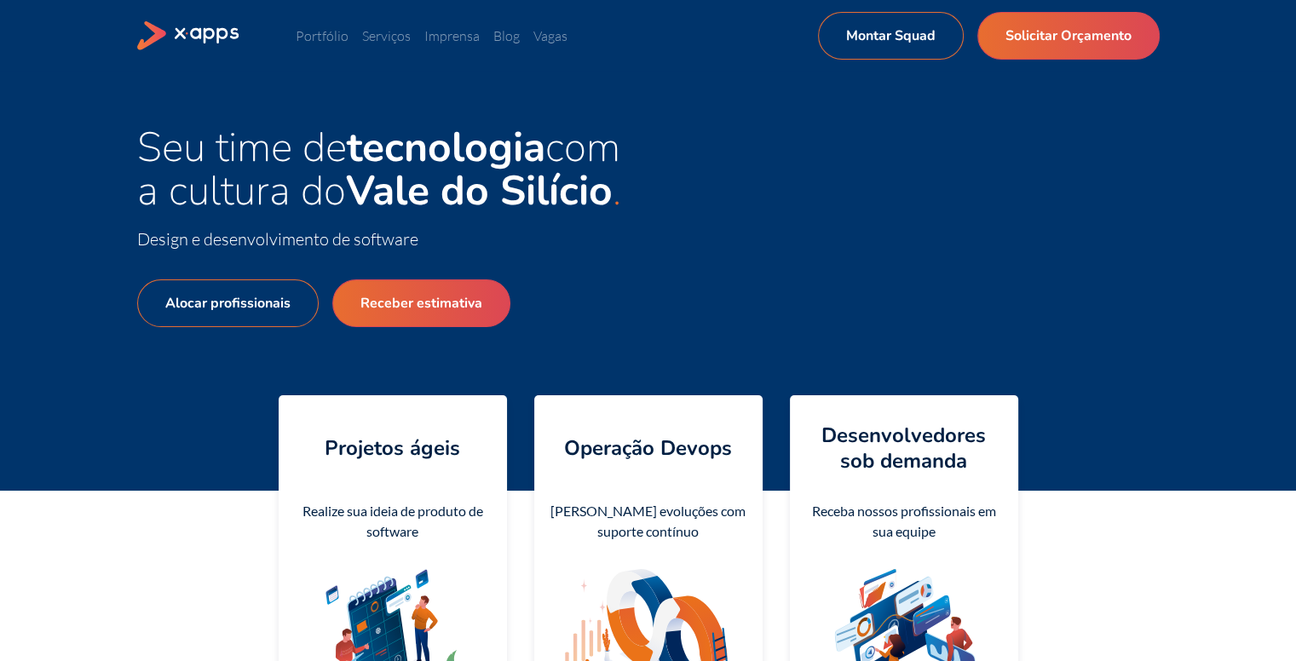
click at [205, 32] on icon at bounding box center [189, 36] width 104 height 30
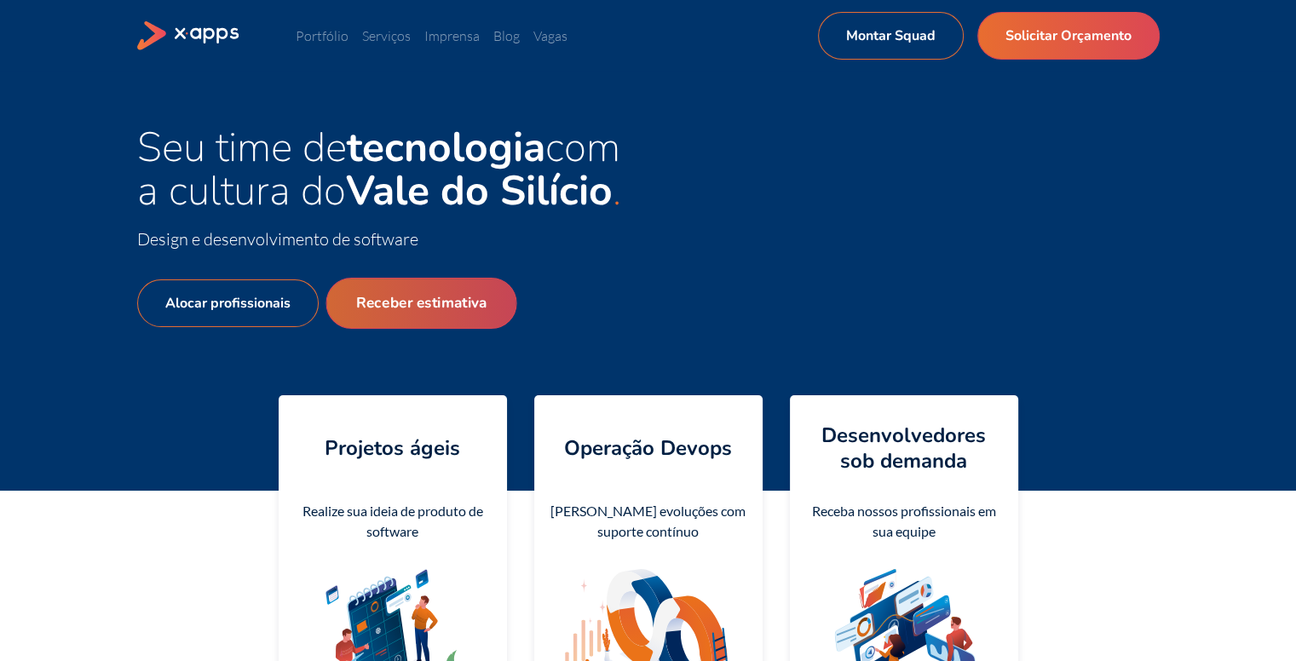
click at [378, 302] on link "Receber estimativa" at bounding box center [421, 303] width 191 height 51
select select "BR"
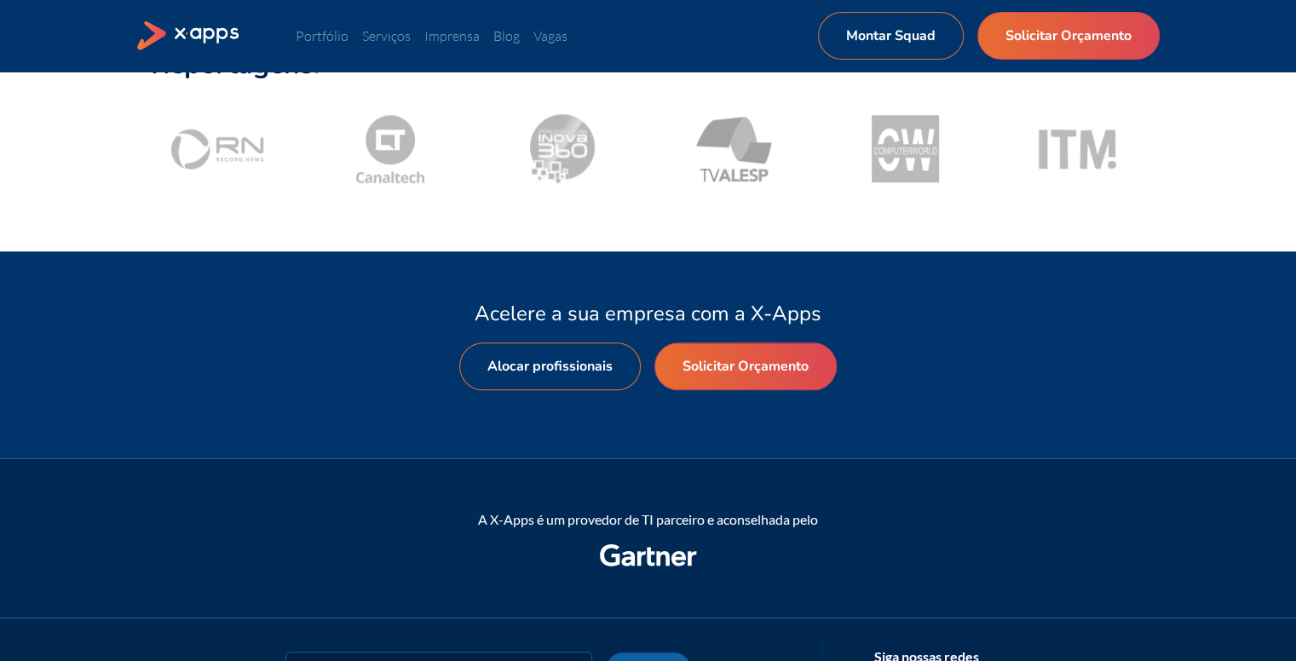
scroll to position [1960, 0]
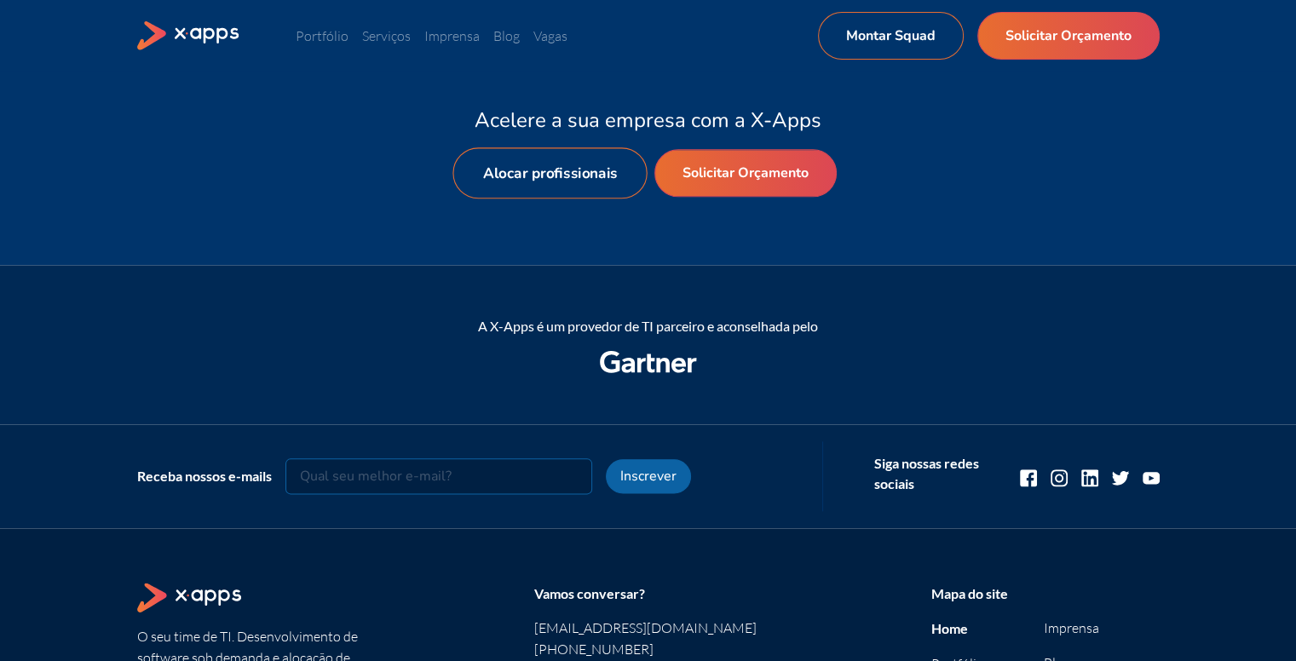
click at [502, 189] on link "Alocar profissionais" at bounding box center [550, 172] width 194 height 51
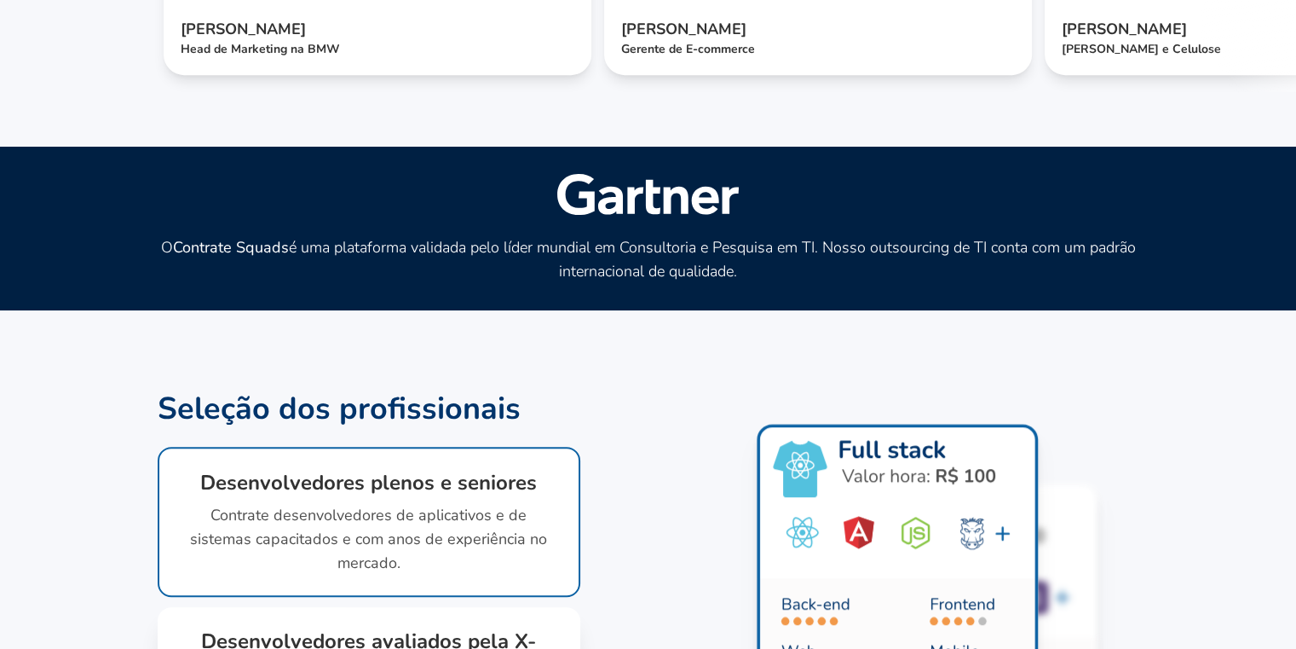
scroll to position [1193, 0]
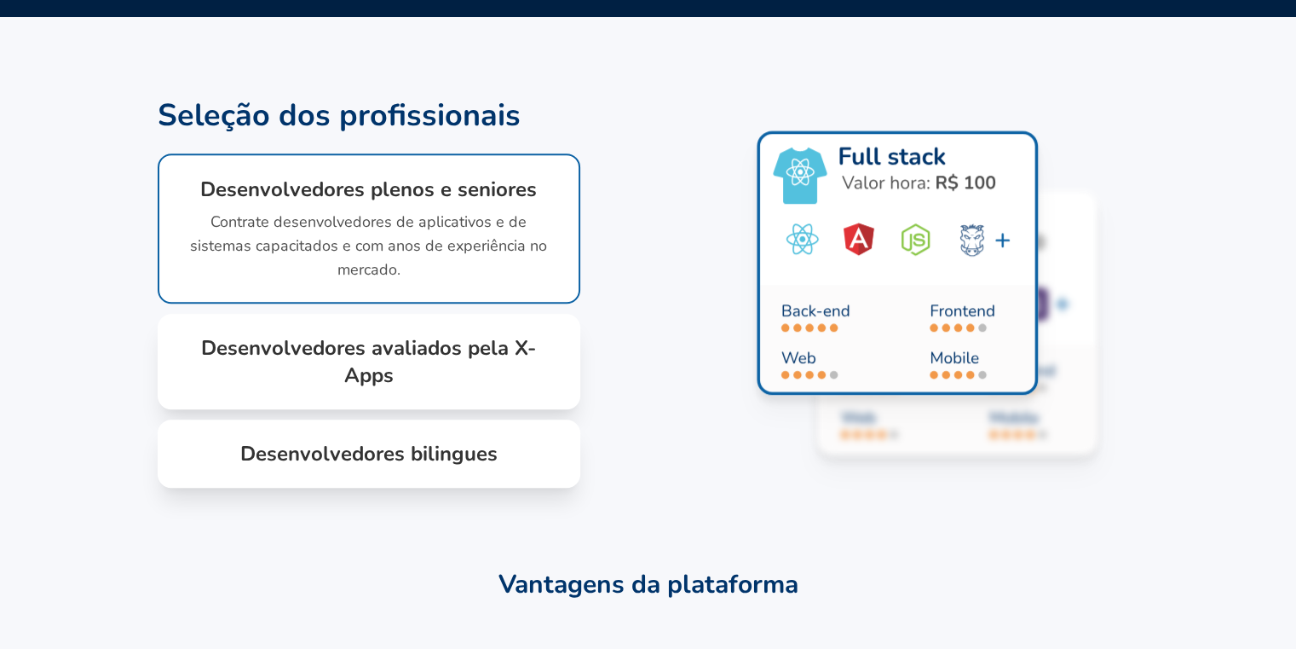
click at [460, 389] on h1 "Desenvolvedores avaliados pela X-Apps" at bounding box center [369, 361] width 368 height 55
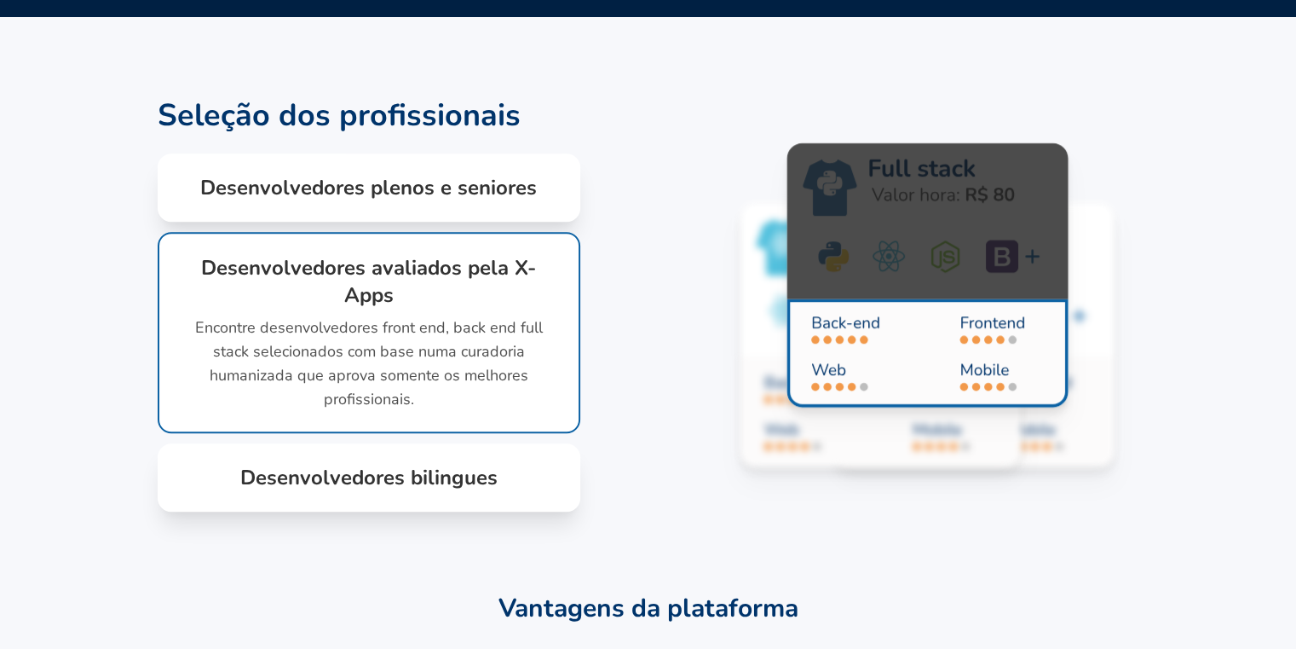
click at [452, 491] on h1 "Desenvolvedores bilingues" at bounding box center [369, 477] width 368 height 27
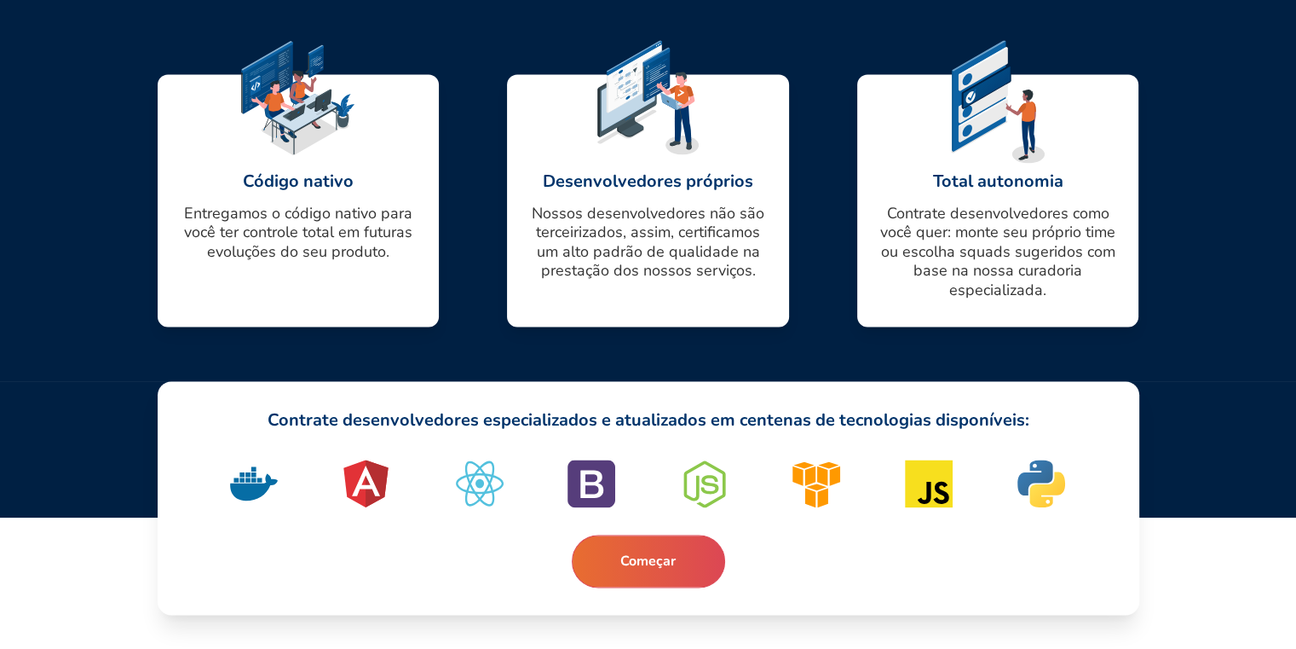
scroll to position [2541, 0]
drag, startPoint x: 615, startPoint y: 550, endPoint x: 494, endPoint y: 524, distance: 123.7
click at [496, 546] on div "Contrate desenvolvedores especializados e atualizados em centenas de tecnologia…" at bounding box center [649, 498] width 982 height 234
click at [634, 569] on button "Começar" at bounding box center [648, 561] width 165 height 56
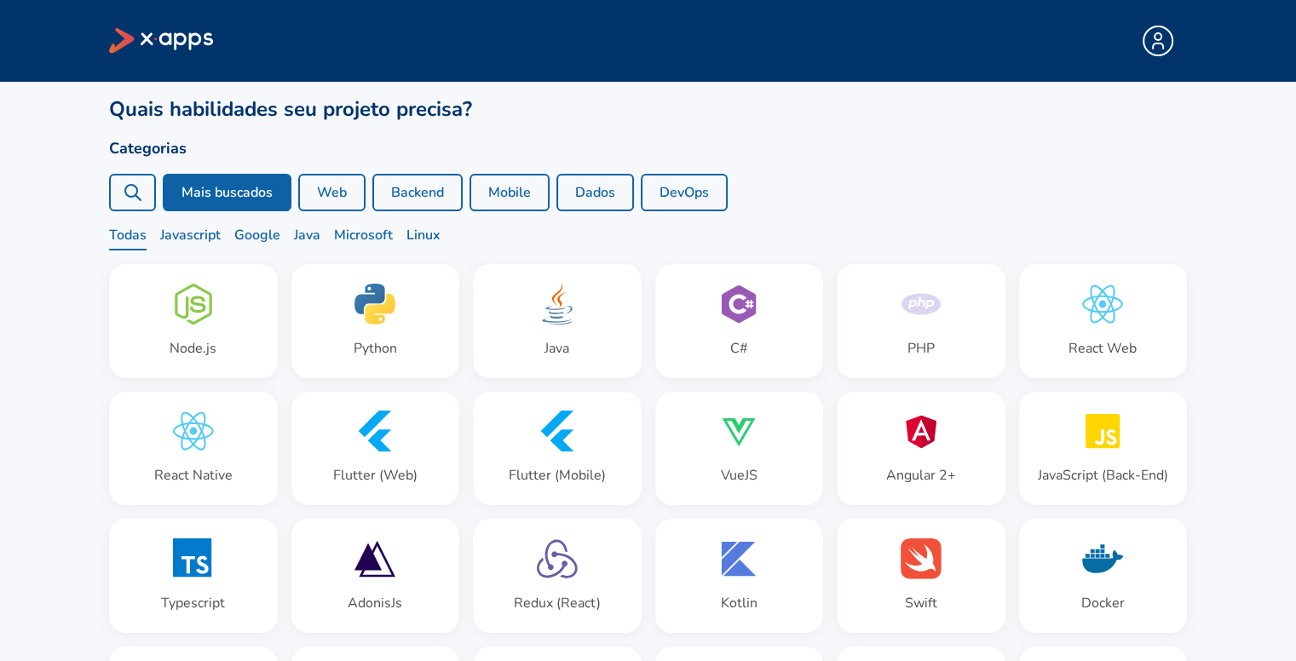
click at [1164, 45] on icon at bounding box center [1158, 41] width 20 height 20
click at [193, 42] on icon at bounding box center [161, 41] width 105 height 26
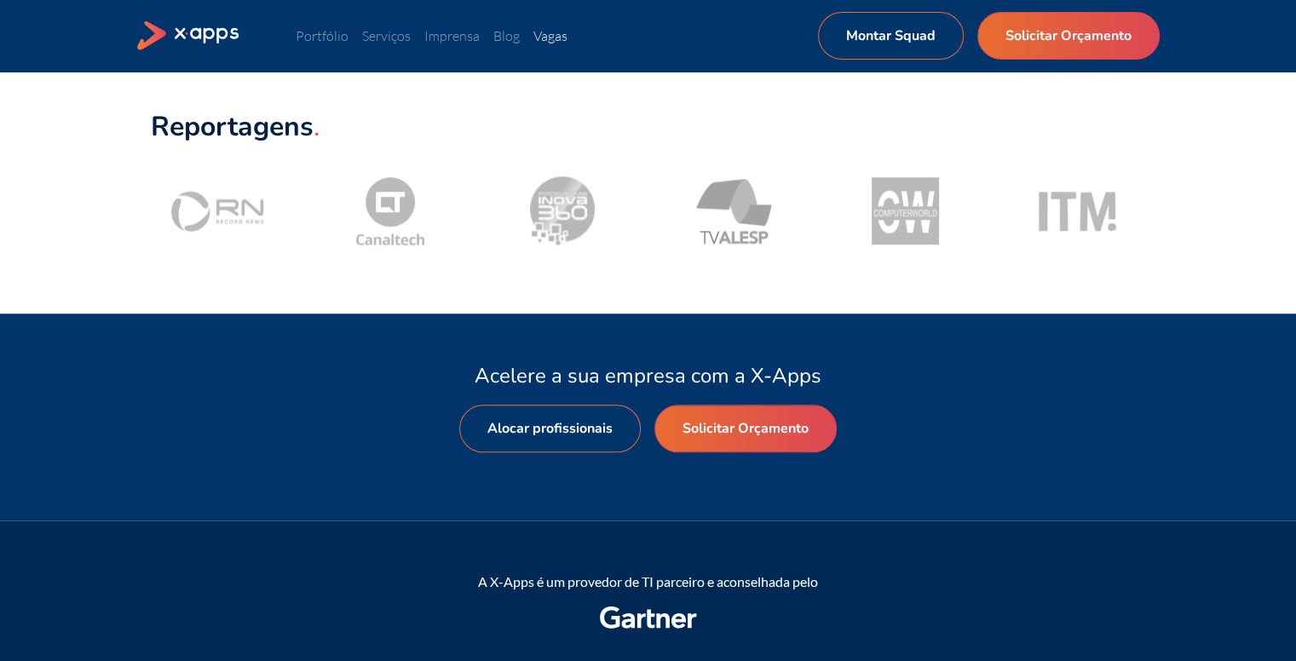
click at [554, 32] on link "Vagas" at bounding box center [551, 35] width 34 height 17
